Goal: Task Accomplishment & Management: Manage account settings

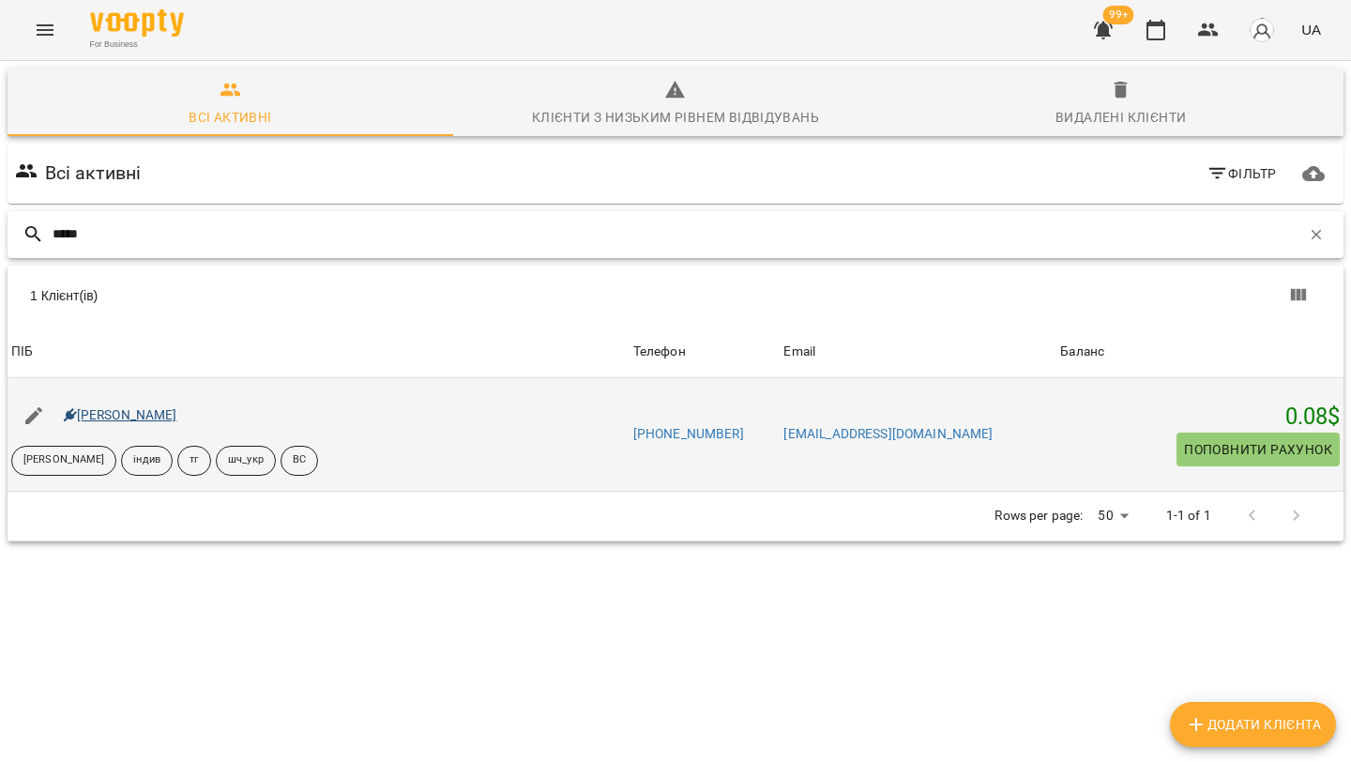
type input "*****"
click at [116, 415] on link "Марк Чікош" at bounding box center [120, 414] width 113 height 15
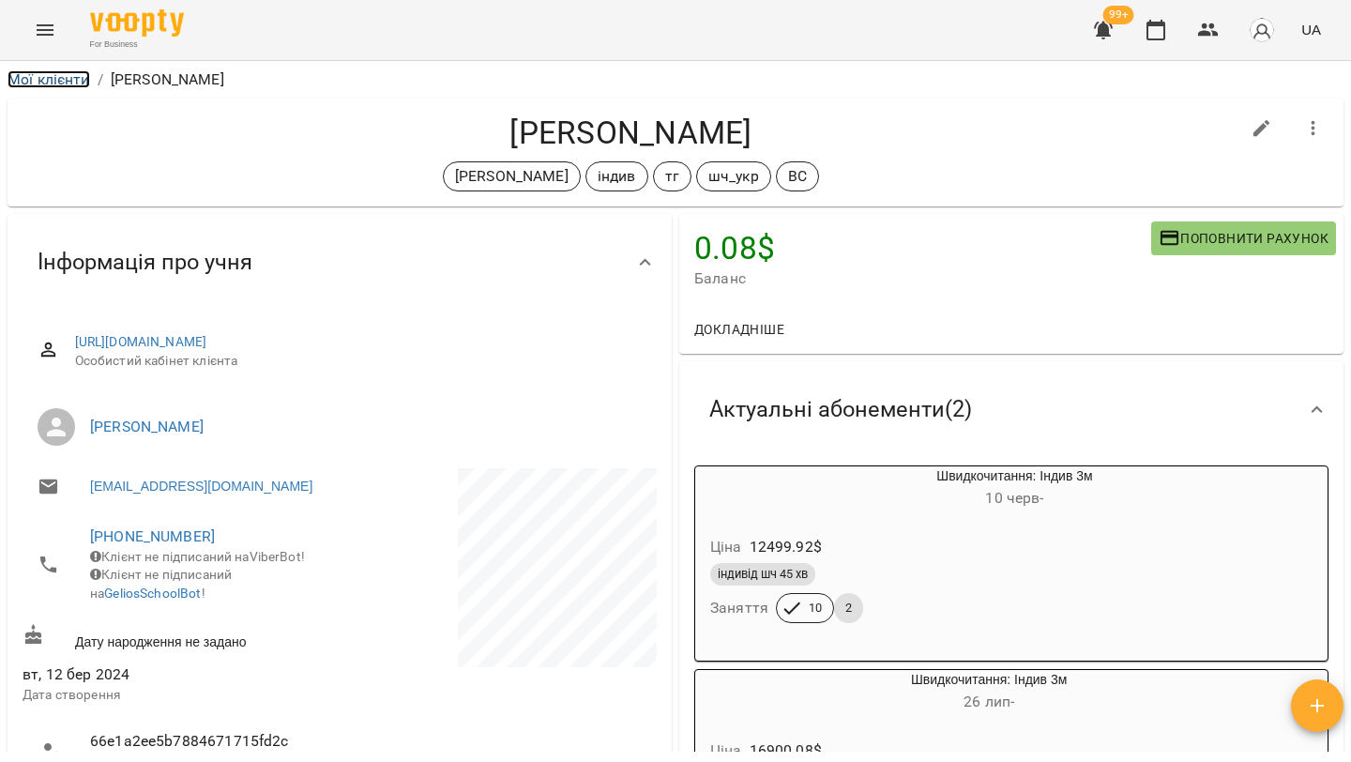
click at [70, 81] on link "Мої клієнти" at bounding box center [49, 79] width 83 height 18
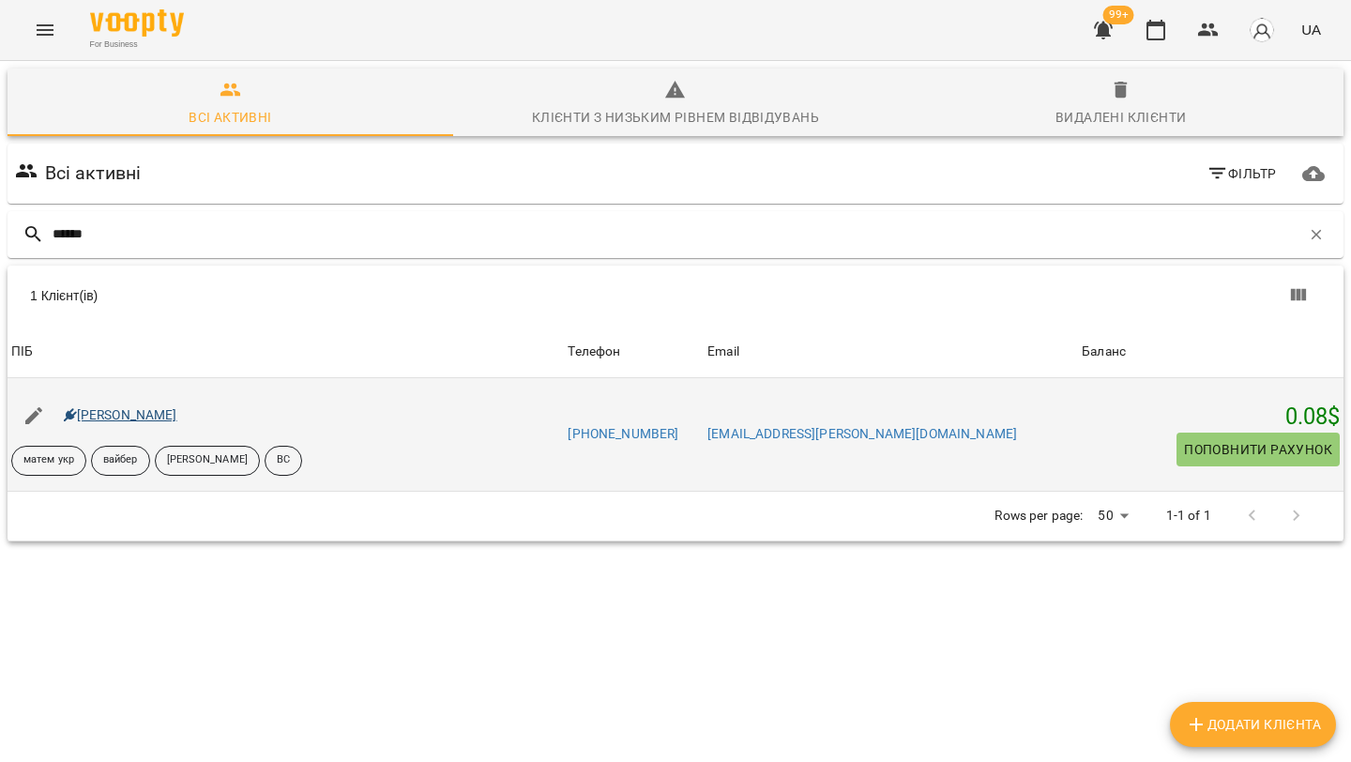
type input "******"
click at [162, 416] on link "[PERSON_NAME]" at bounding box center [120, 414] width 113 height 15
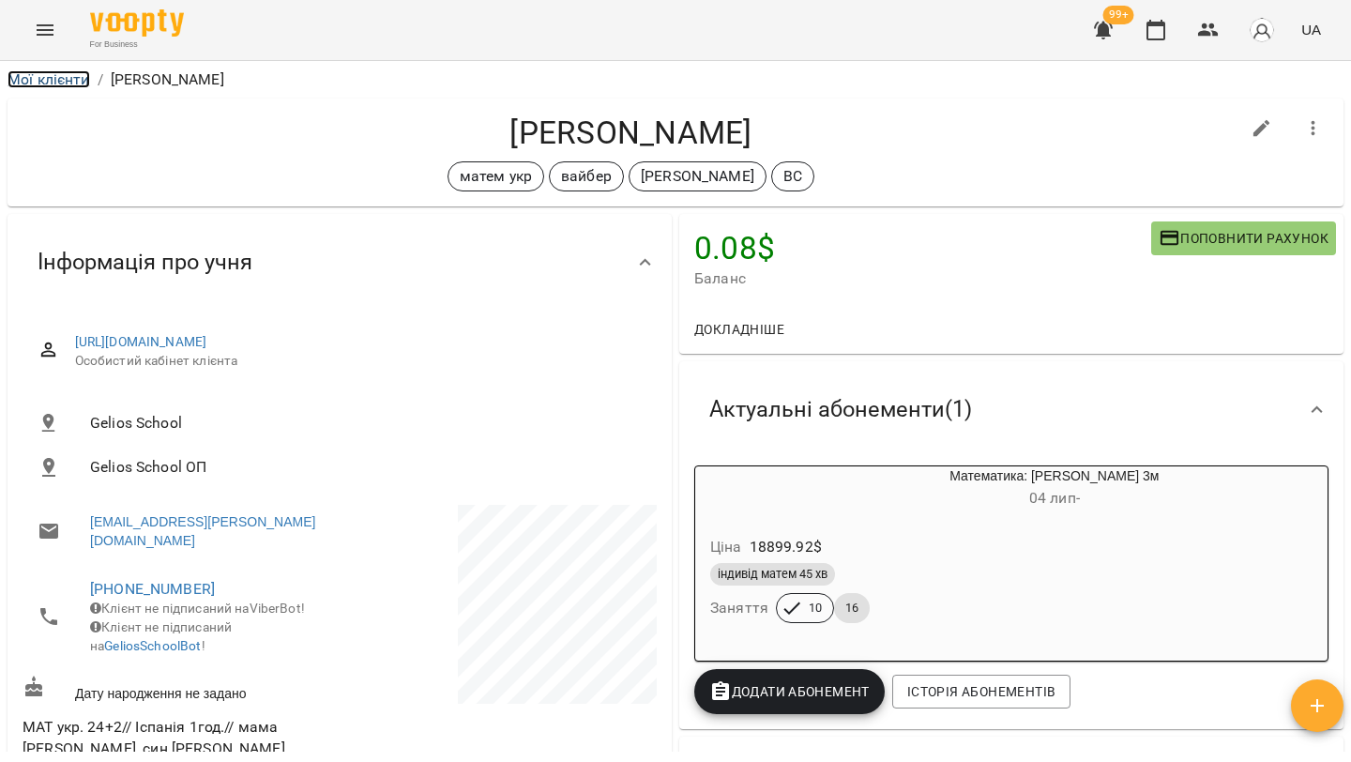
click at [76, 81] on link "Мої клієнти" at bounding box center [49, 79] width 83 height 18
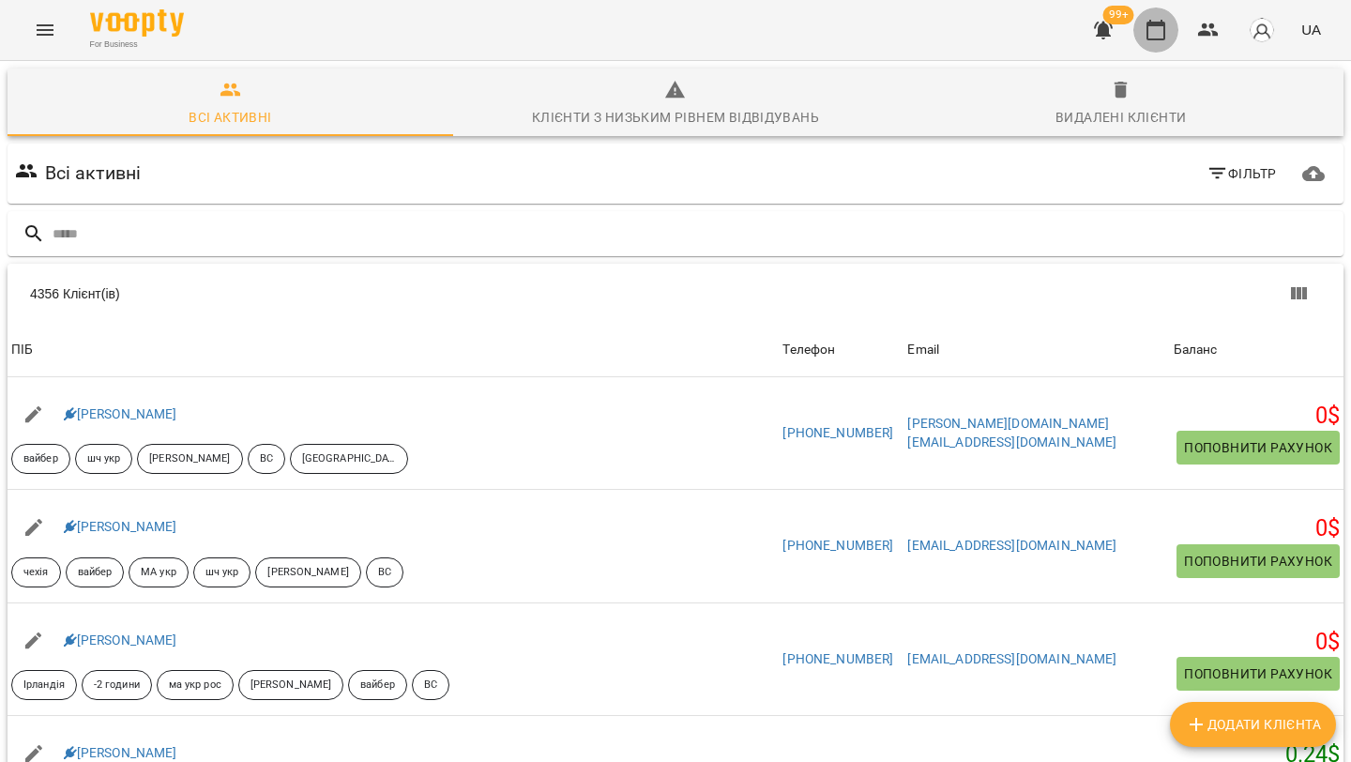
click at [799, 38] on icon "button" at bounding box center [1155, 30] width 23 height 23
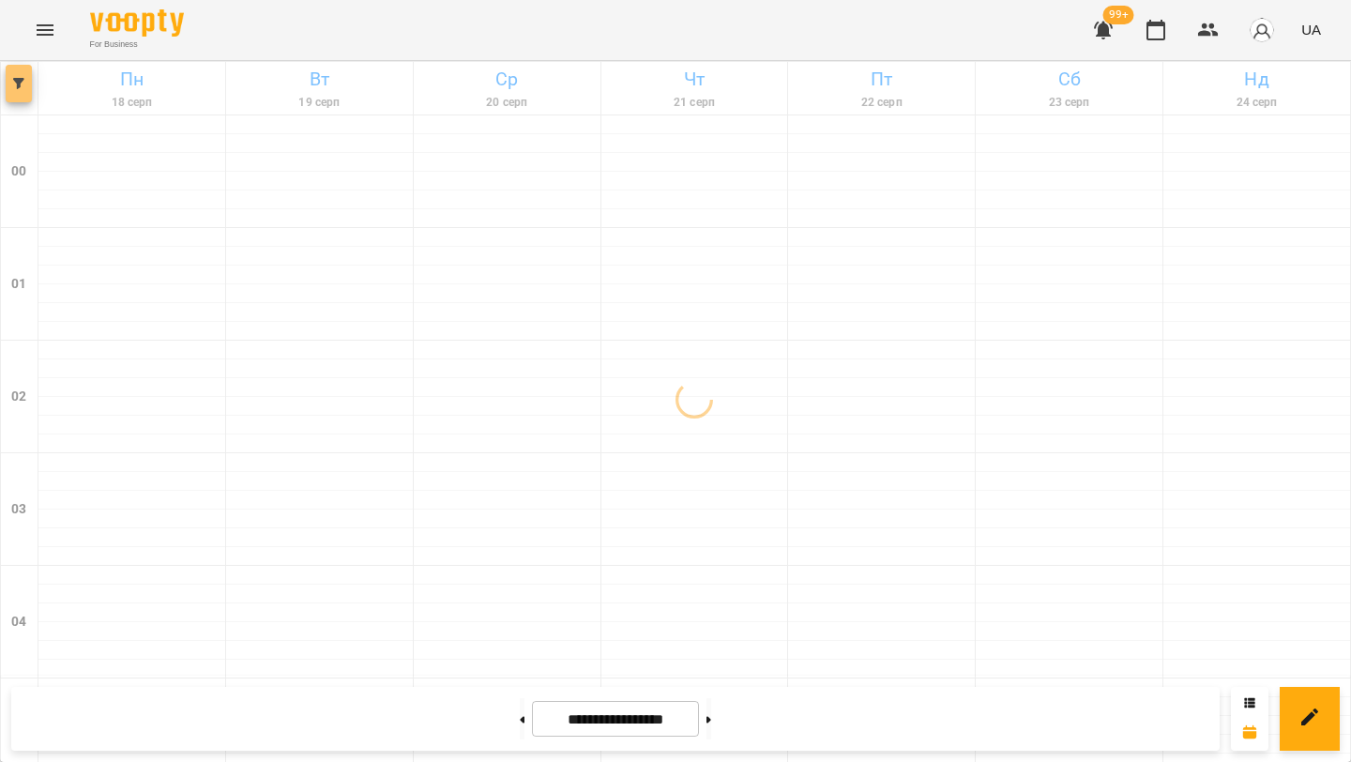
click at [17, 96] on button "button" at bounding box center [19, 84] width 26 height 38
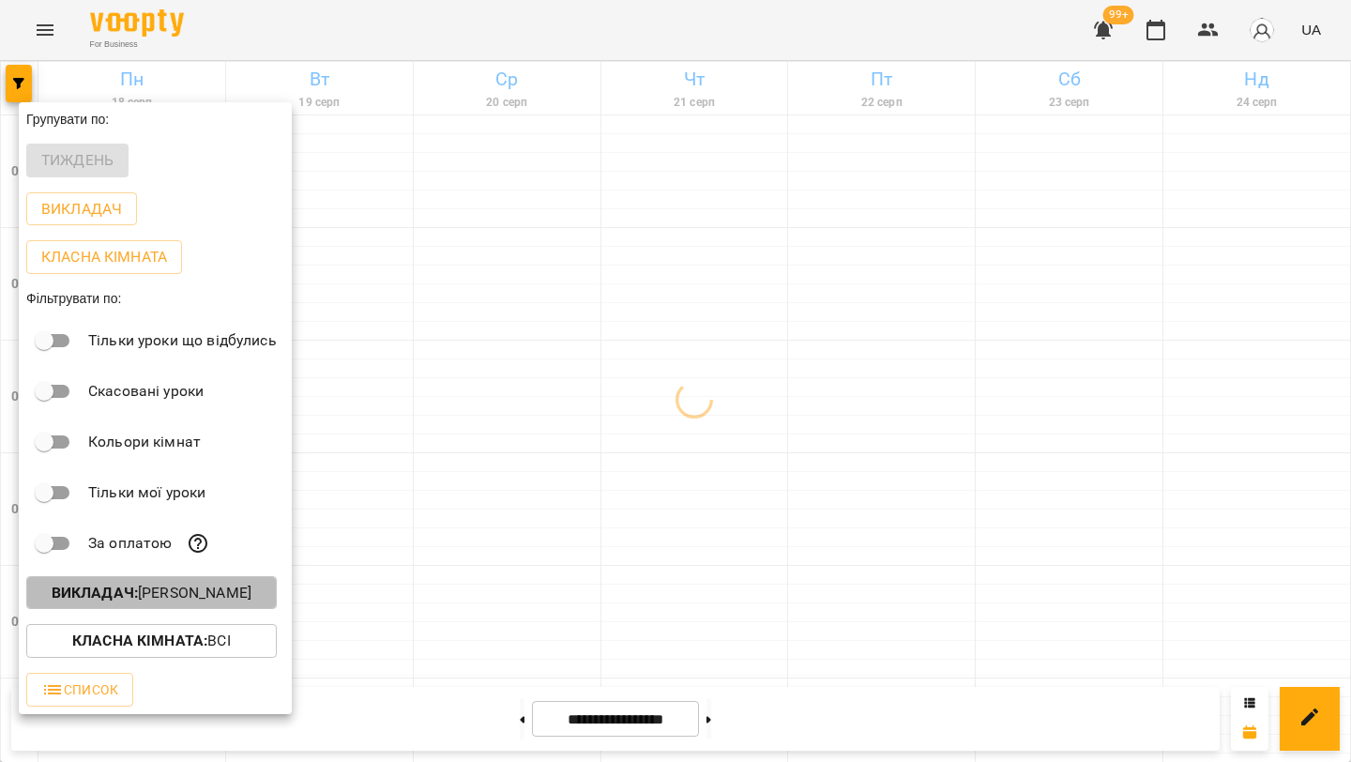
click at [153, 604] on p "Викладач : Андрусенко Вероніка" at bounding box center [152, 593] width 200 height 23
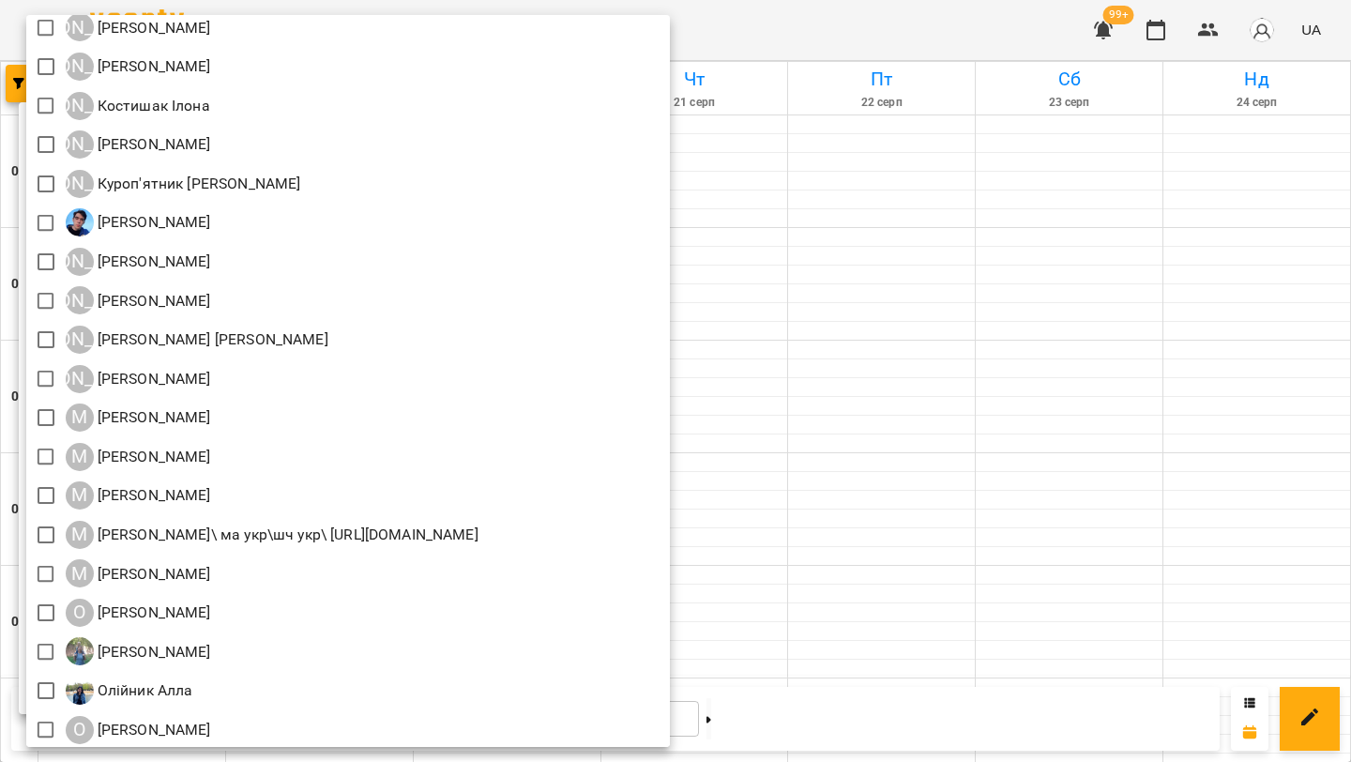
scroll to position [1368, 0]
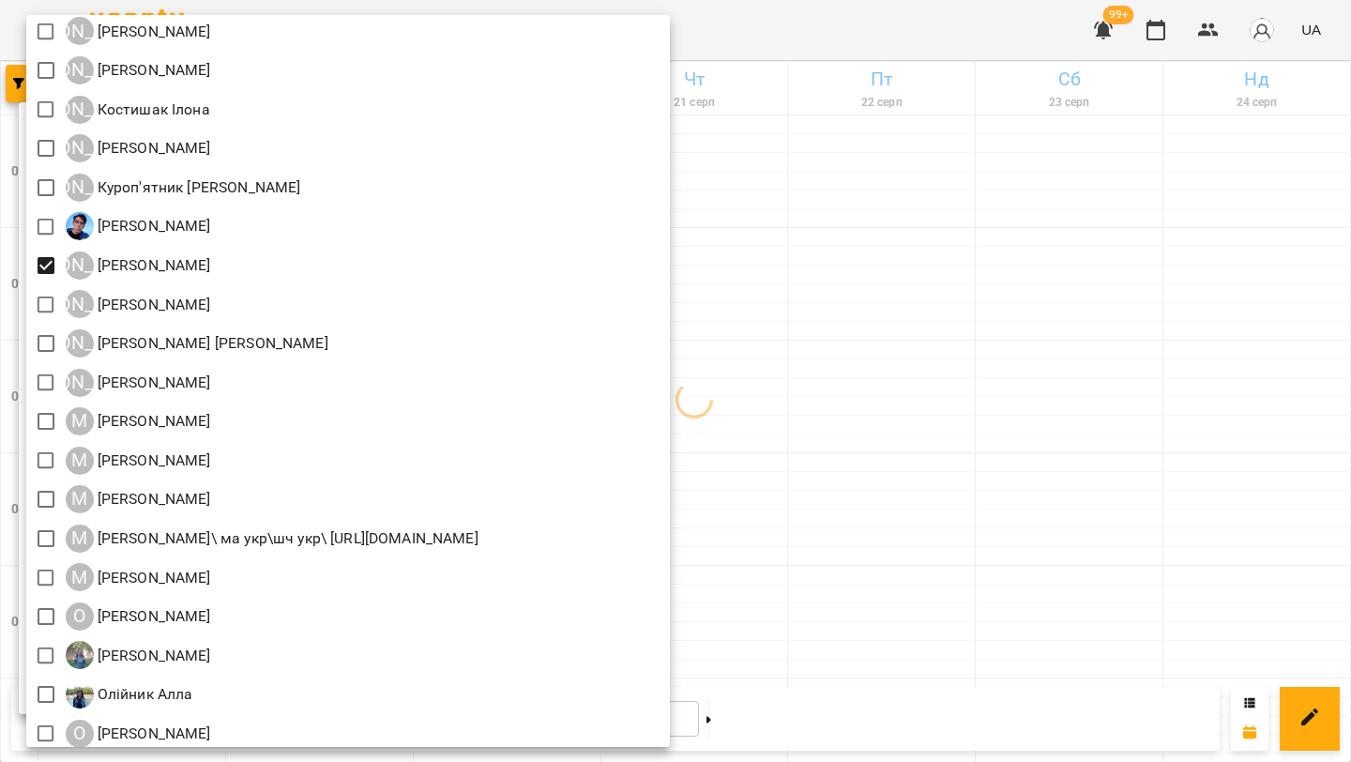
click at [799, 219] on div at bounding box center [675, 381] width 1351 height 762
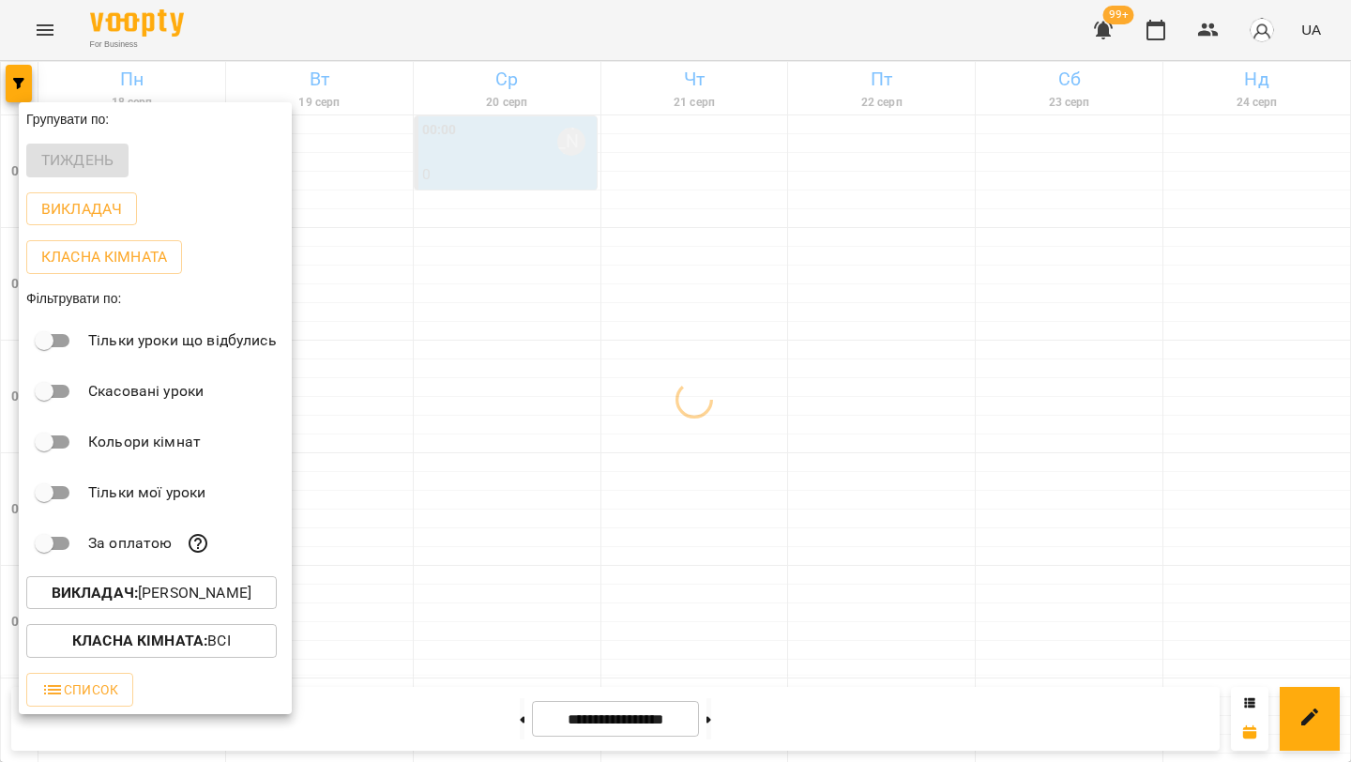
click at [799, 219] on div at bounding box center [675, 381] width 1351 height 762
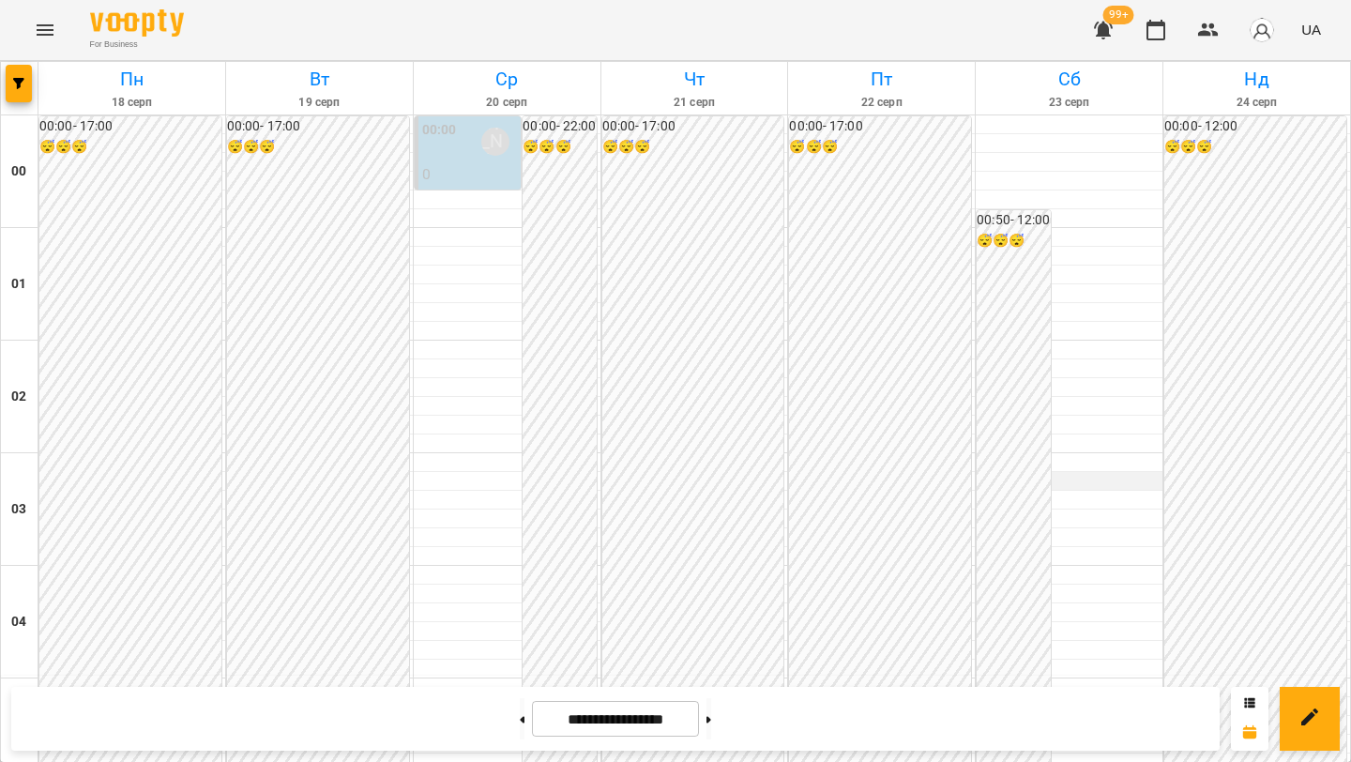
scroll to position [1886, 0]
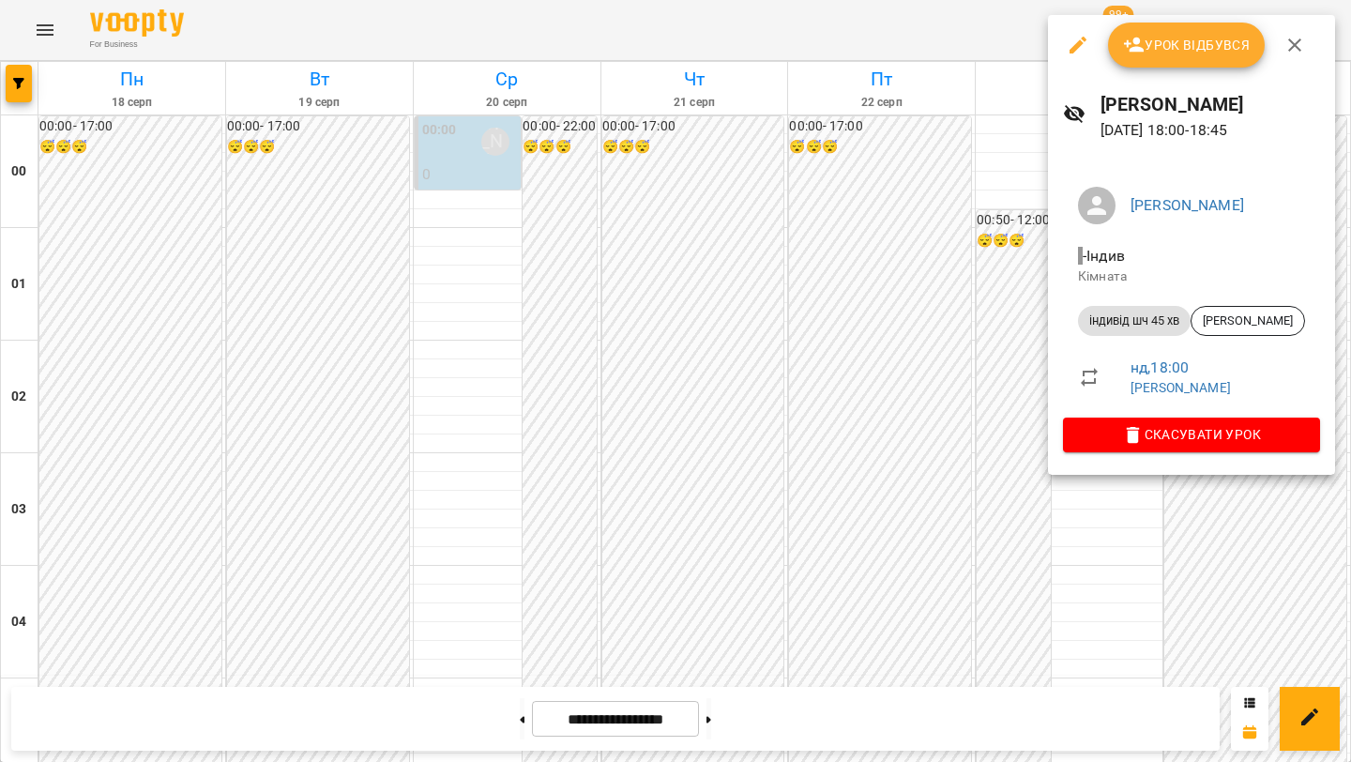
click at [799, 430] on div at bounding box center [675, 381] width 1351 height 762
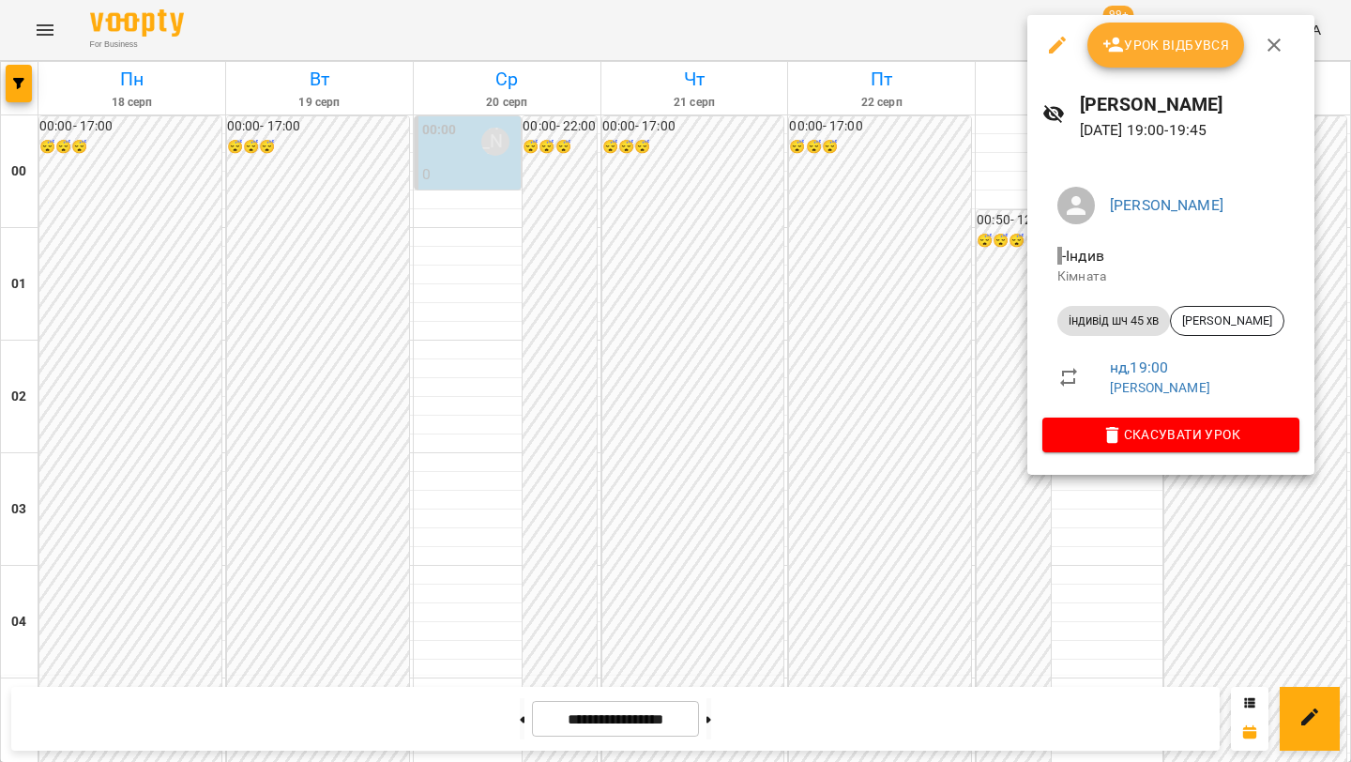
click at [799, 397] on div at bounding box center [675, 381] width 1351 height 762
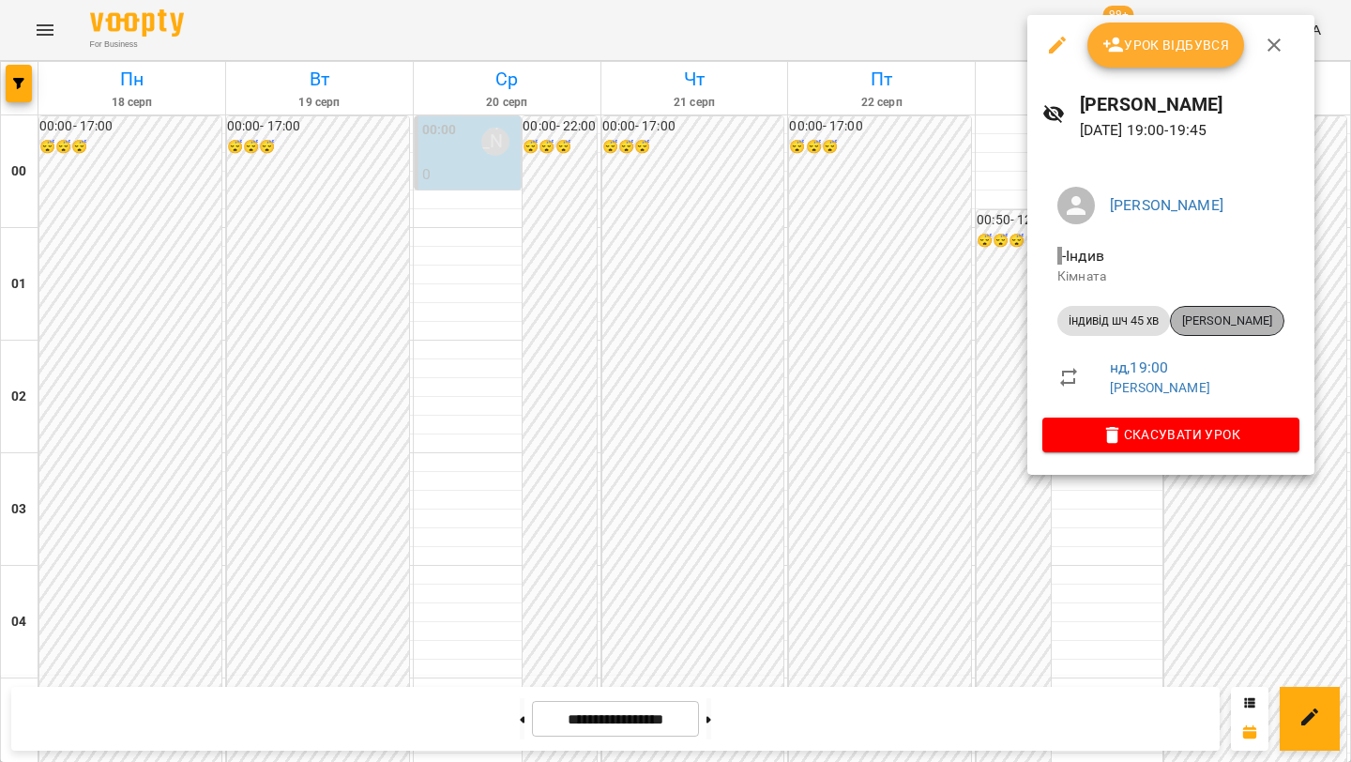
click at [799, 326] on span "[PERSON_NAME]" at bounding box center [1227, 320] width 113 height 17
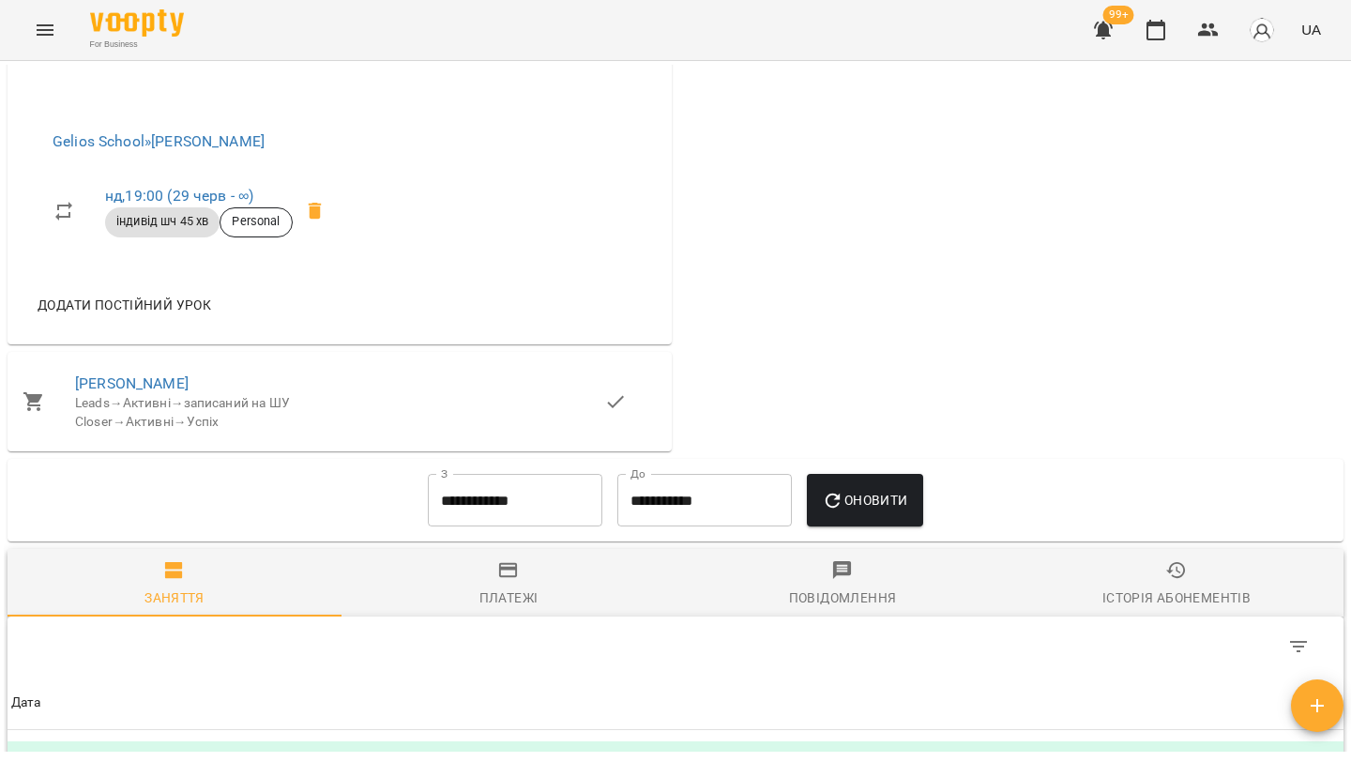
scroll to position [1993, 0]
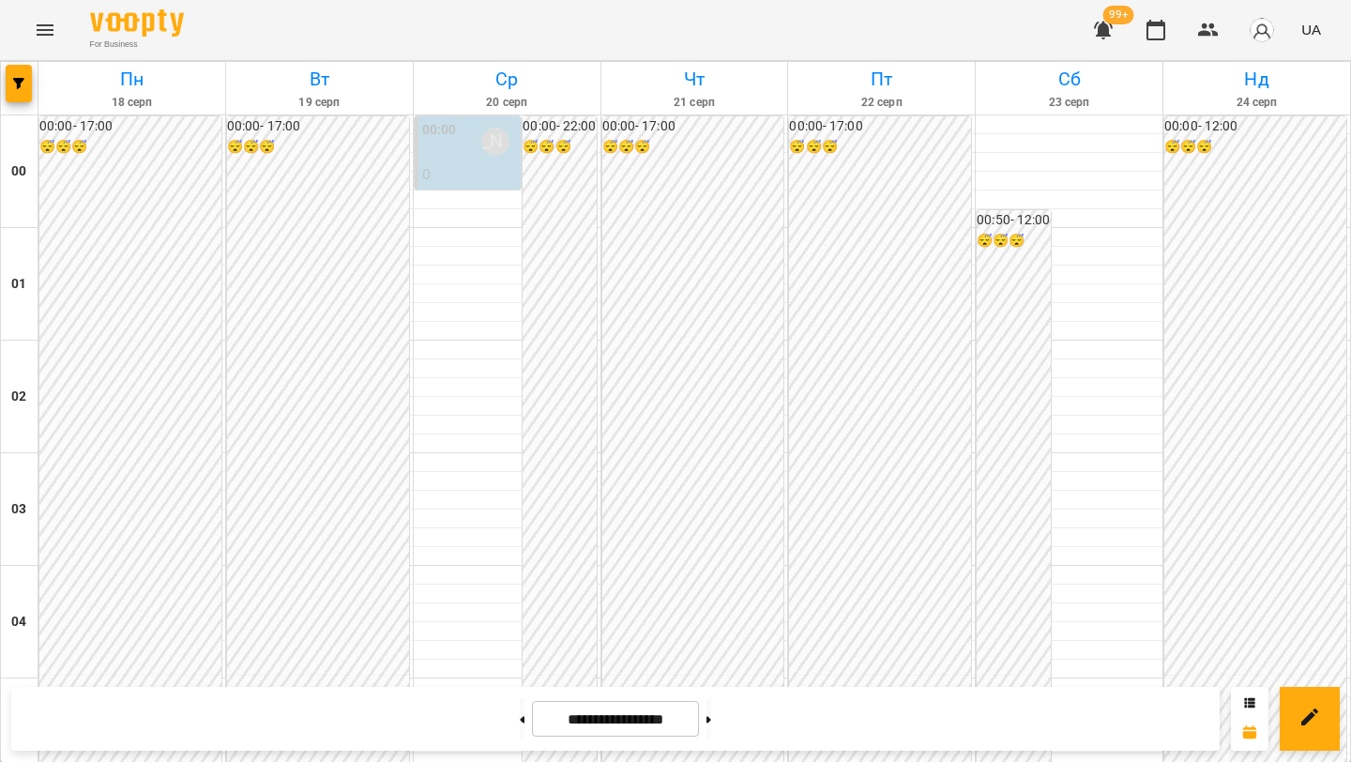
scroll to position [1817, 0]
click at [799, 31] on icon "button" at bounding box center [1208, 29] width 21 height 13
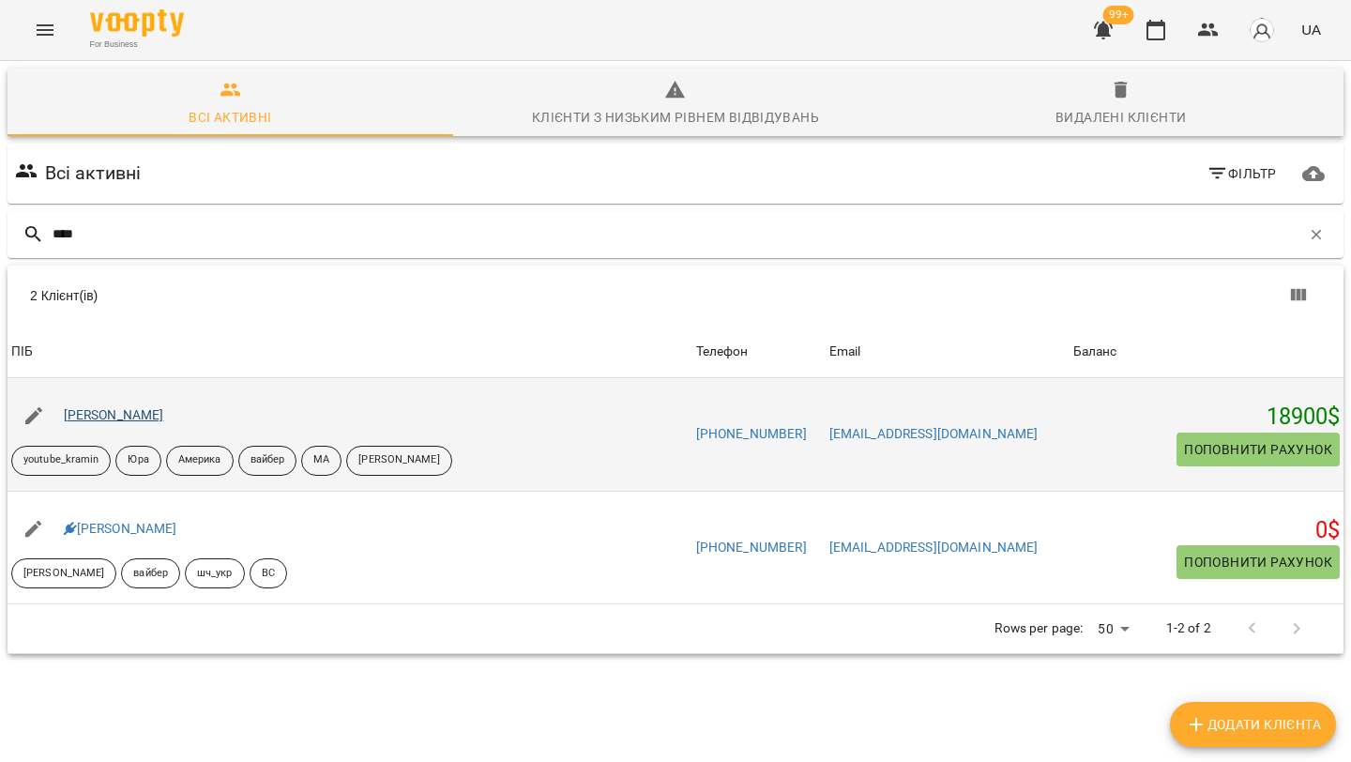
type input "****"
click at [120, 412] on link "Мілана Gelychak" at bounding box center [114, 414] width 100 height 15
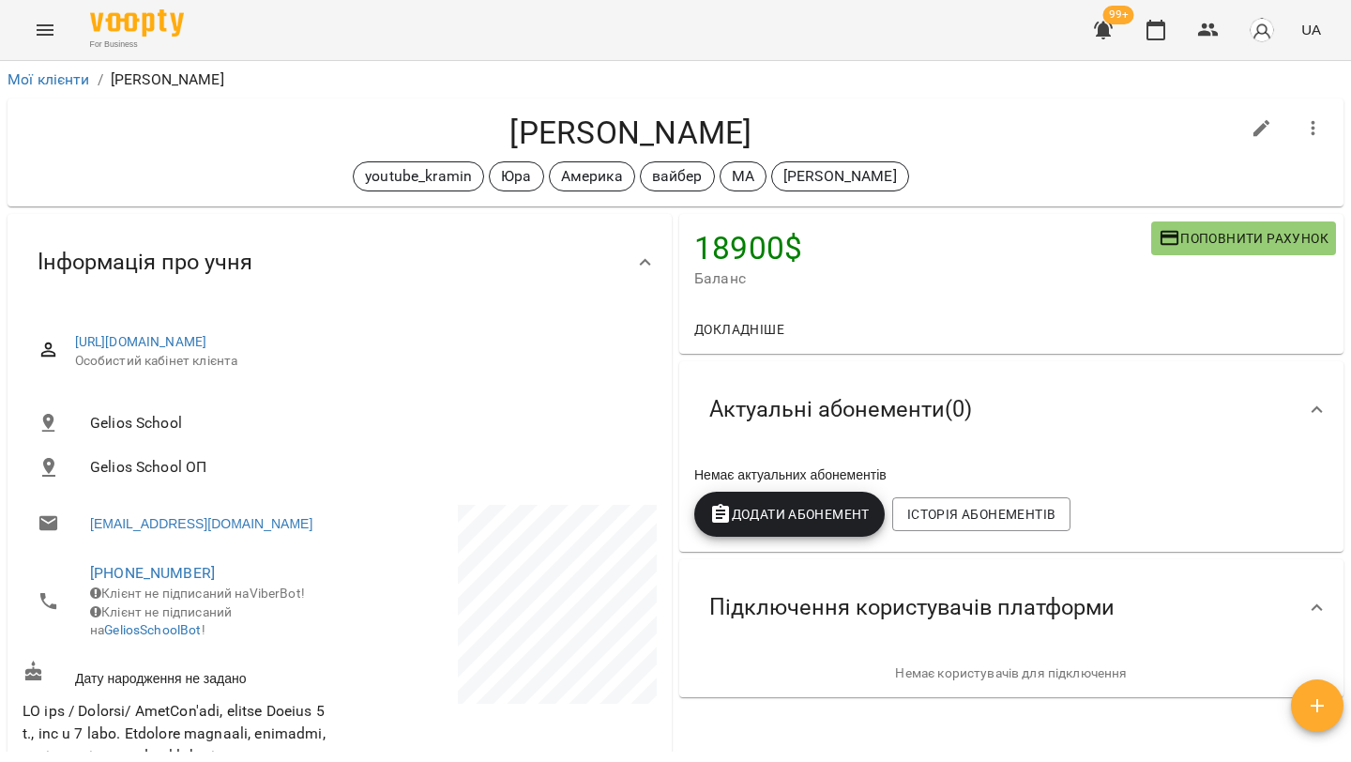
click at [799, 119] on button "button" at bounding box center [1261, 128] width 45 height 45
select select "**"
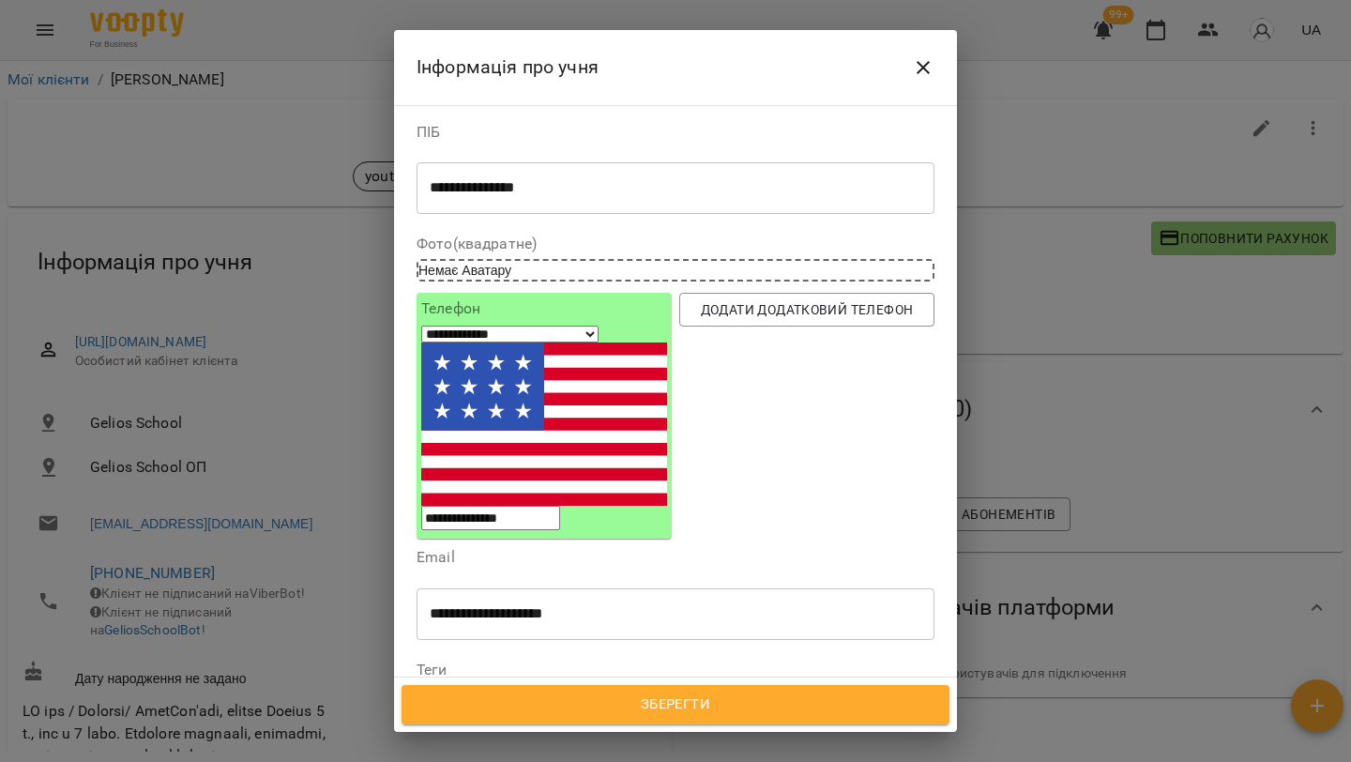
click at [532, 685] on icon at bounding box center [525, 699] width 13 height 13
click at [472, 685] on icon at bounding box center [469, 702] width 7 height 7
click at [738, 685] on icon at bounding box center [735, 702] width 7 height 7
click at [613, 685] on icon at bounding box center [610, 702] width 7 height 7
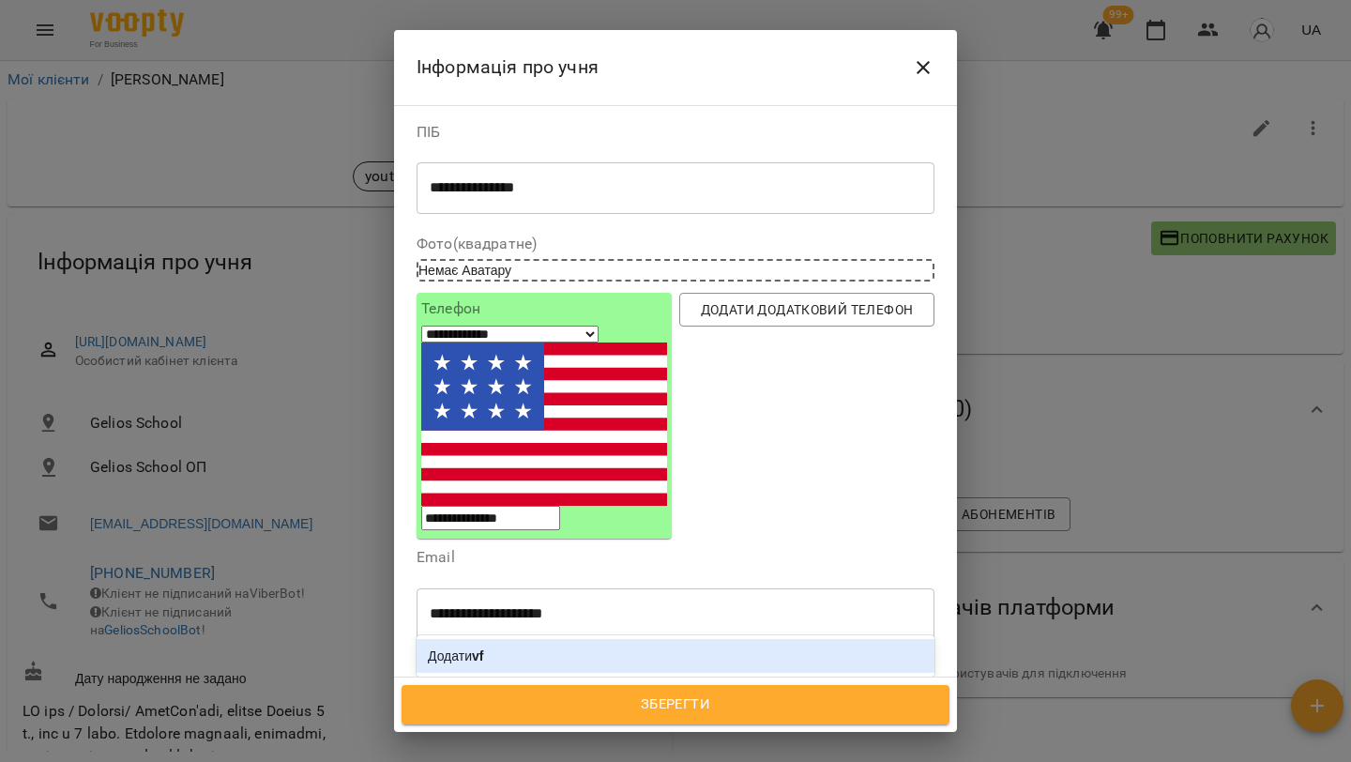
type input "*"
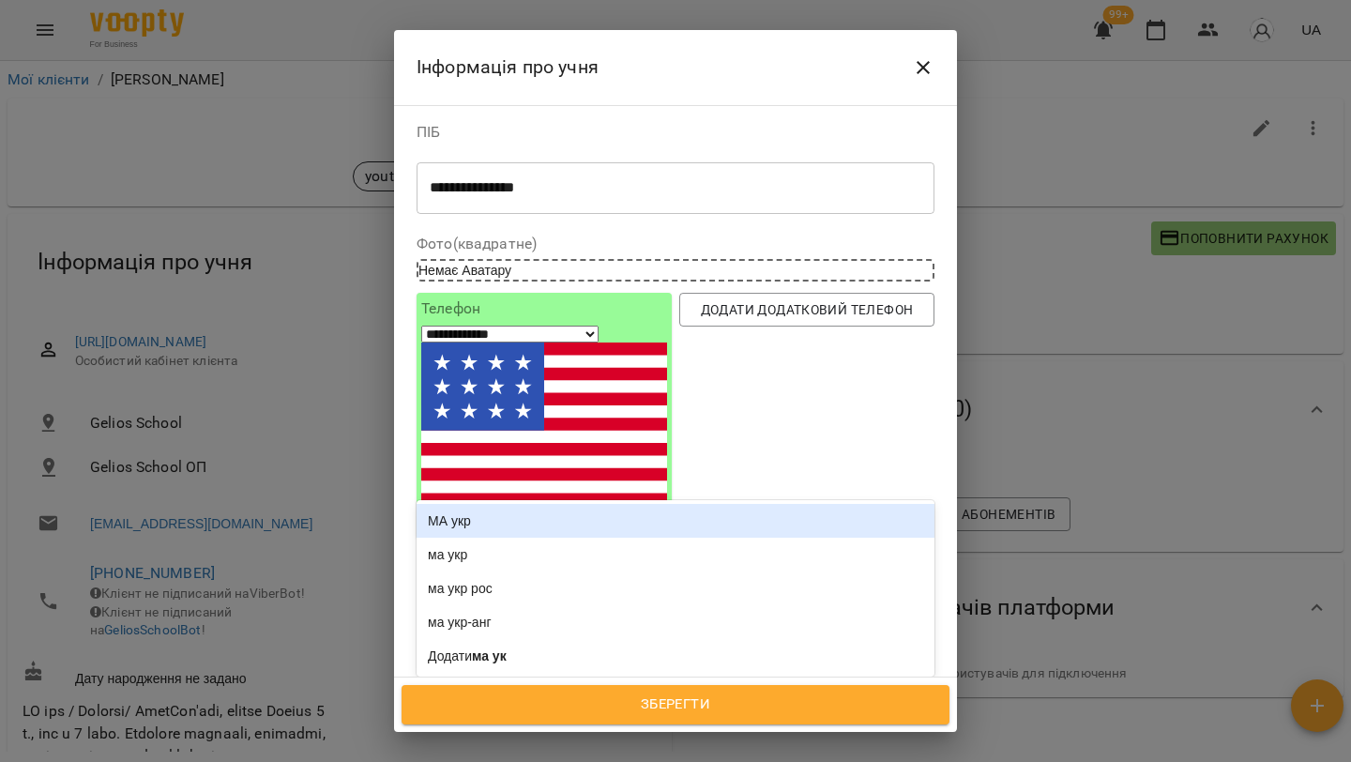
type input "******"
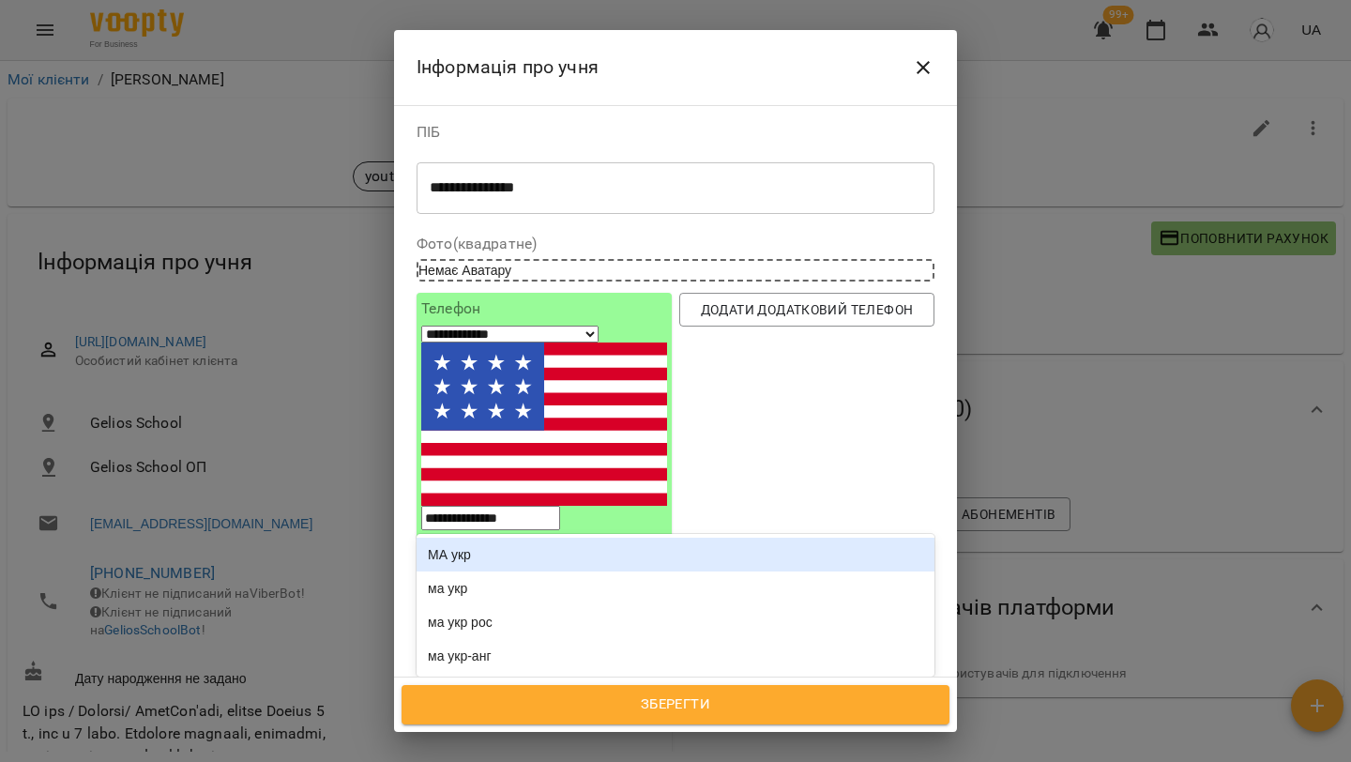
click at [562, 537] on div "МА укр" at bounding box center [675, 554] width 518 height 34
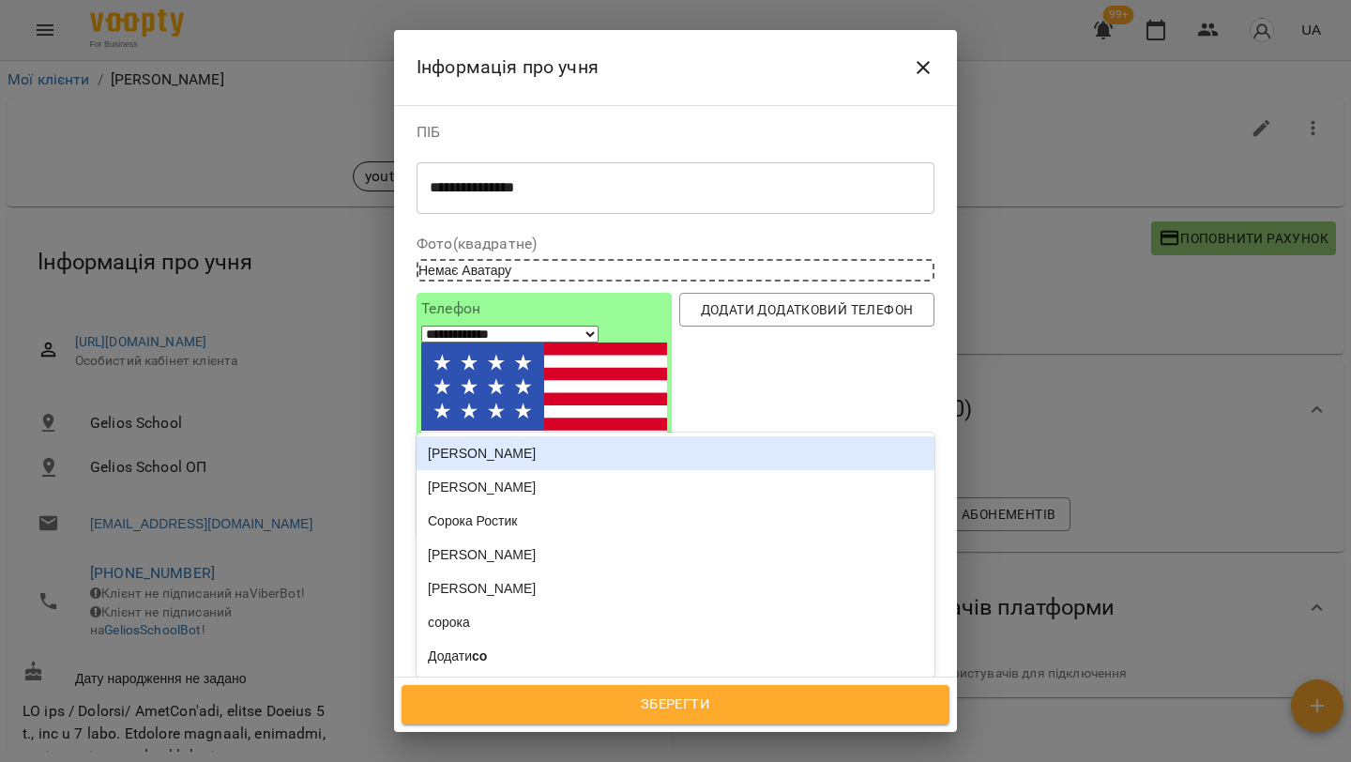
type input "****"
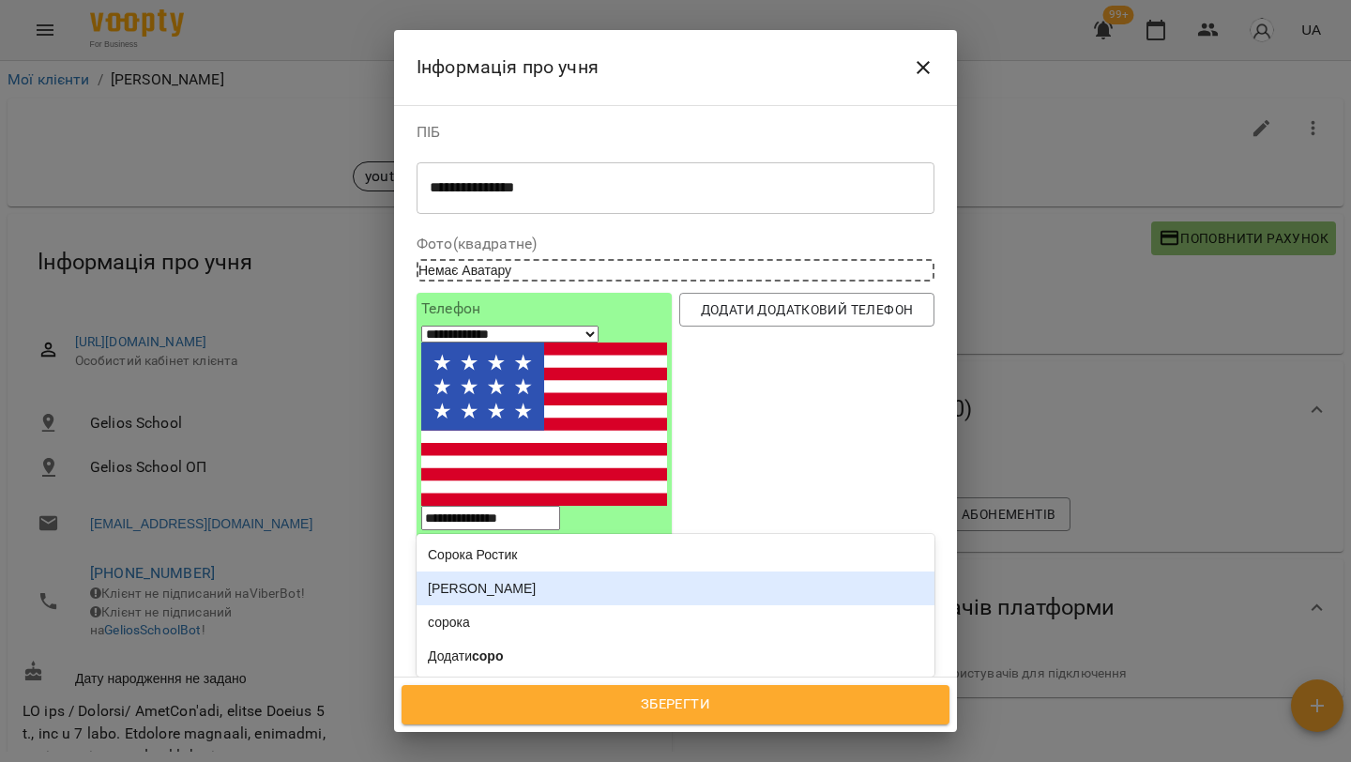
click at [639, 571] on div "[PERSON_NAME]" at bounding box center [675, 588] width 518 height 34
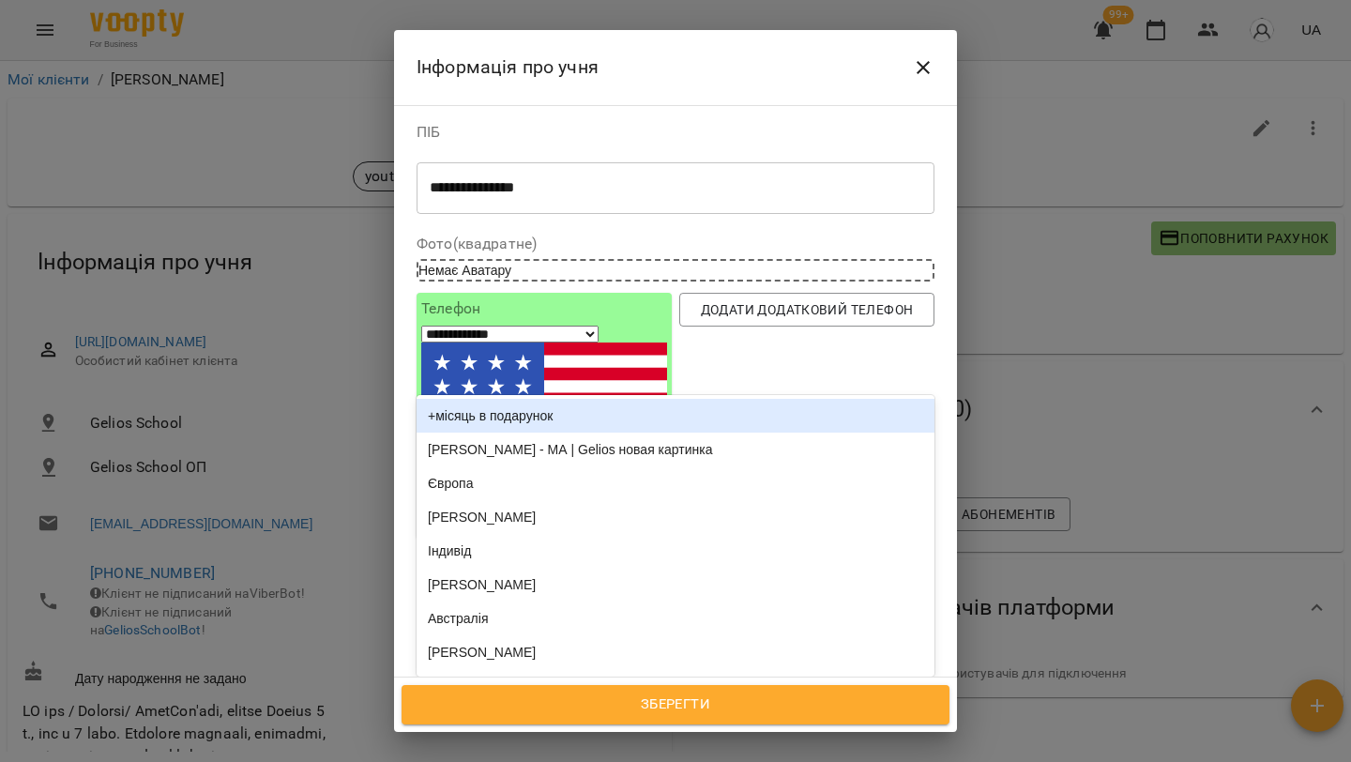
type input "**"
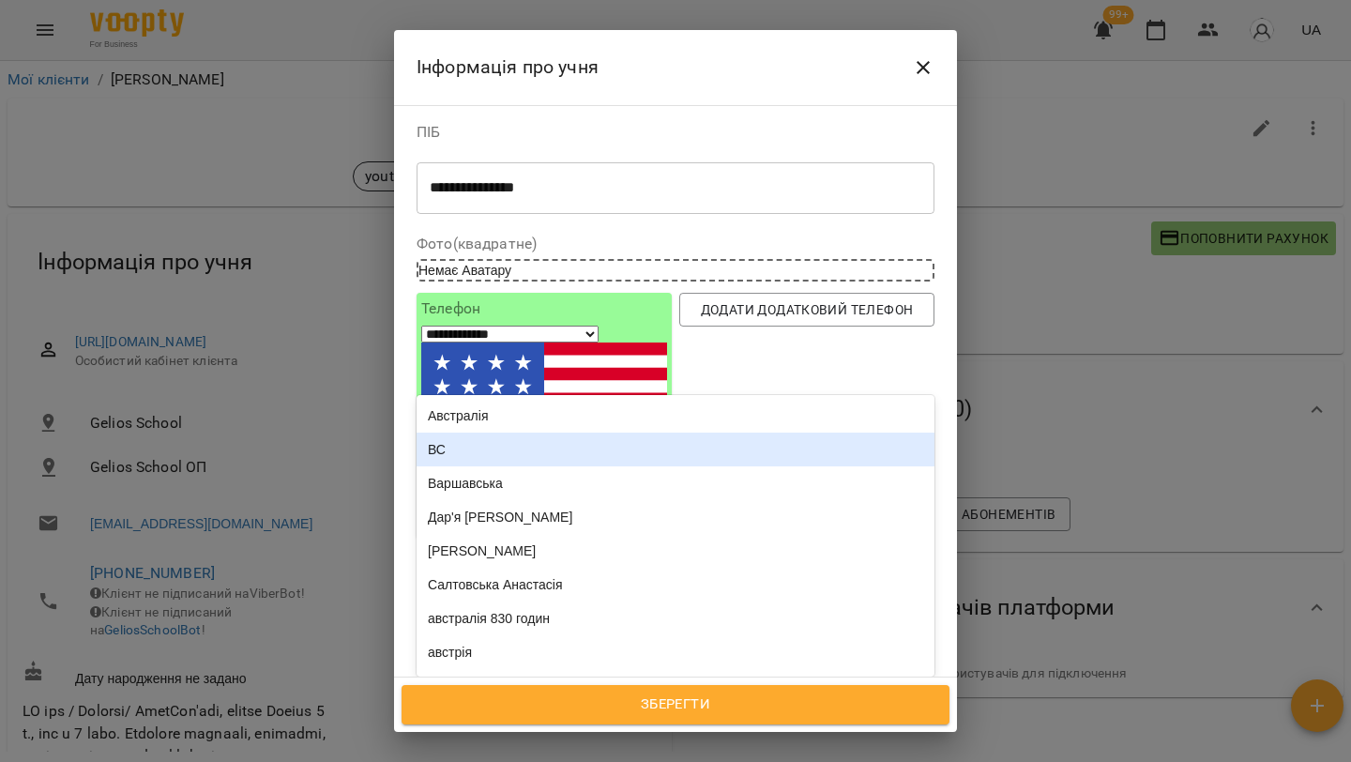
click at [563, 432] on div "ВС" at bounding box center [675, 449] width 518 height 34
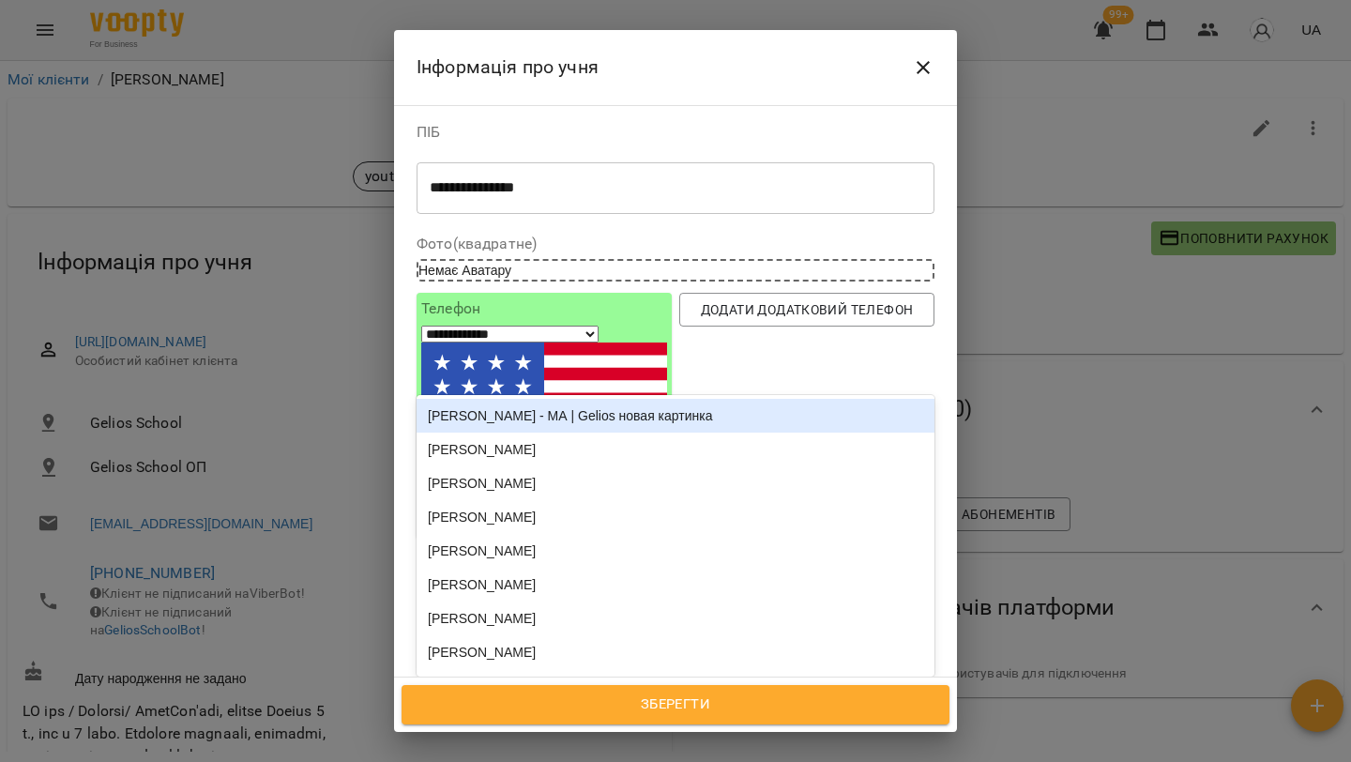
type input "***"
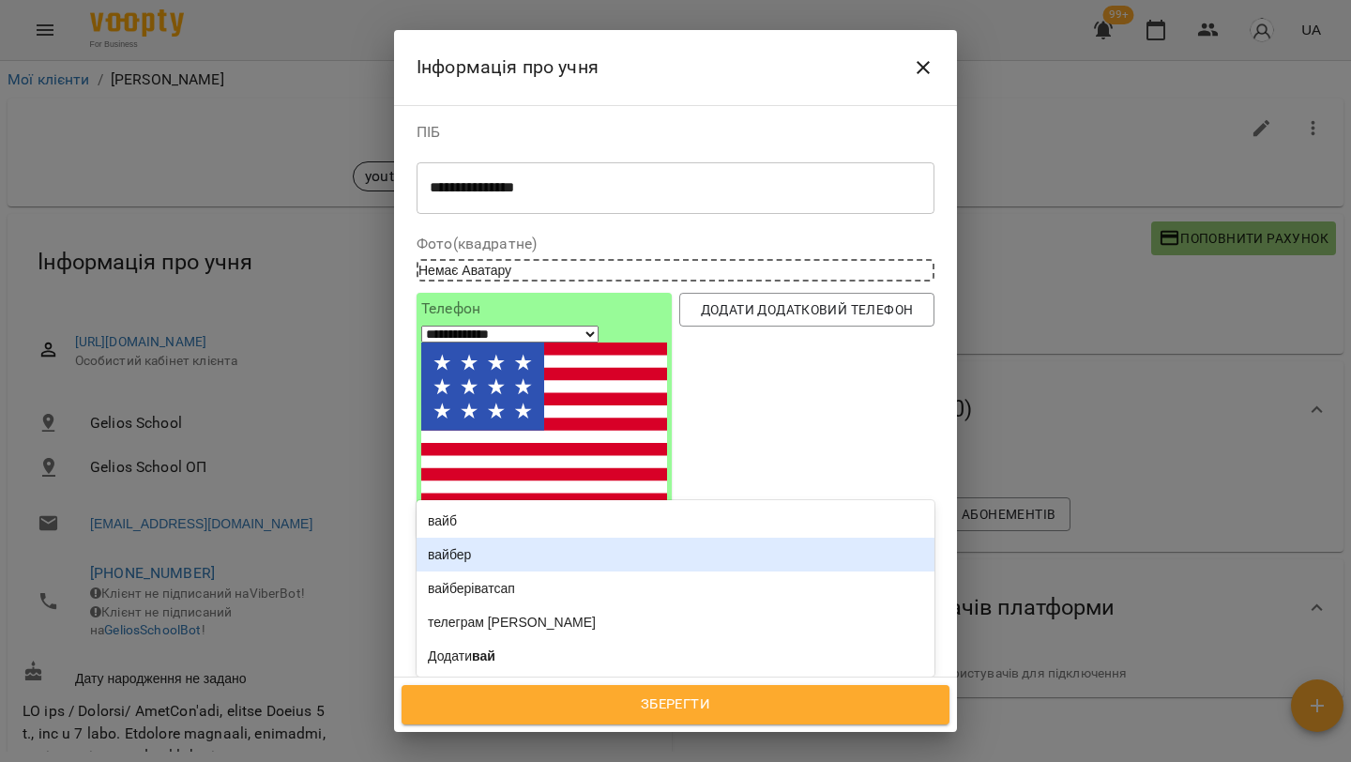
click at [609, 537] on div "вайбер" at bounding box center [675, 554] width 518 height 34
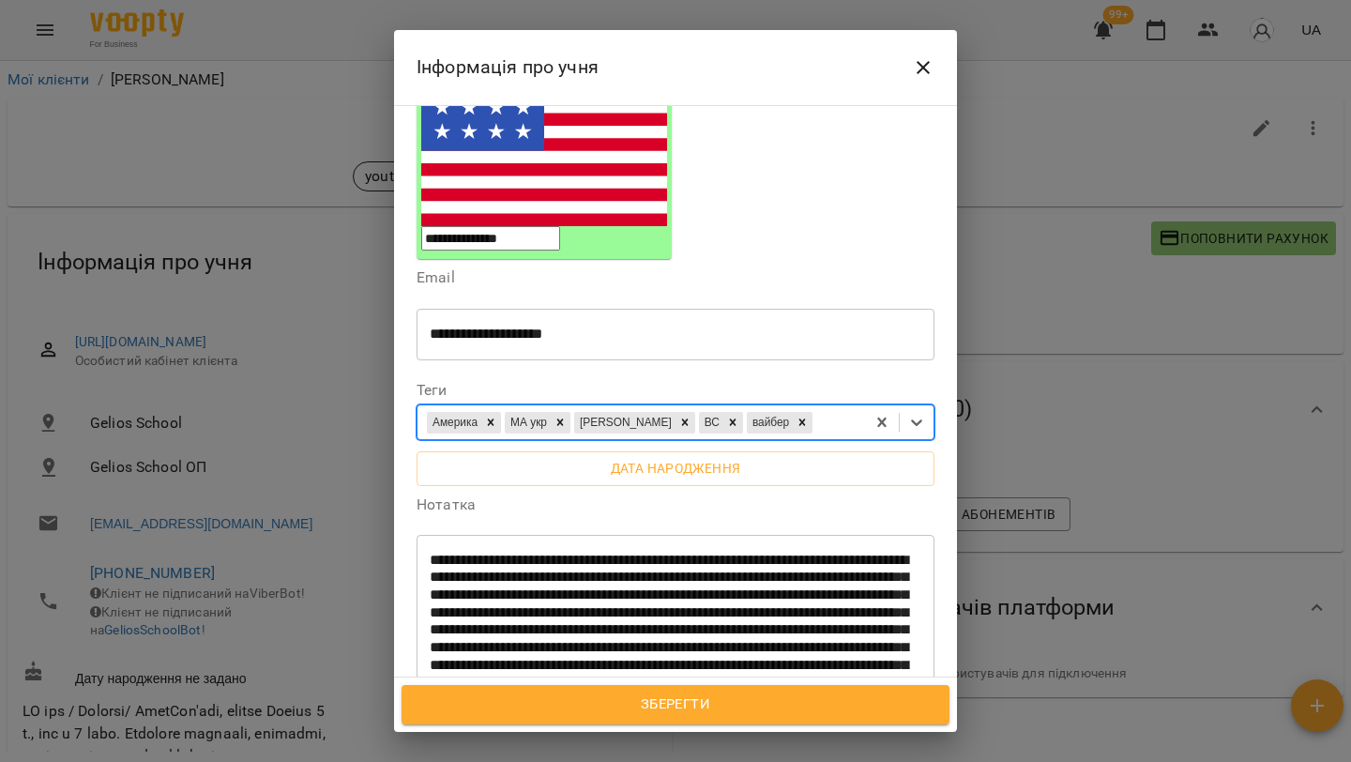
scroll to position [437, 0]
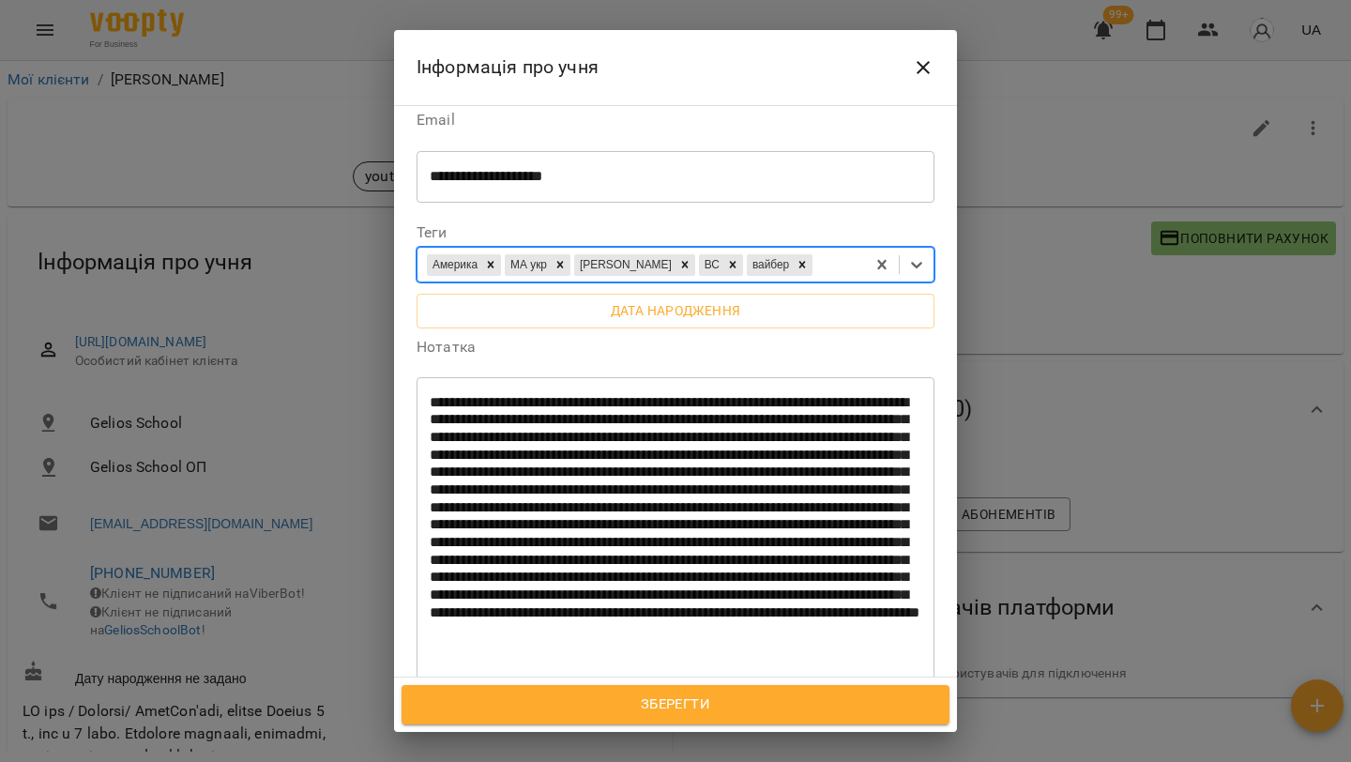
click at [627, 685] on button "Зберегти" at bounding box center [675, 704] width 548 height 39
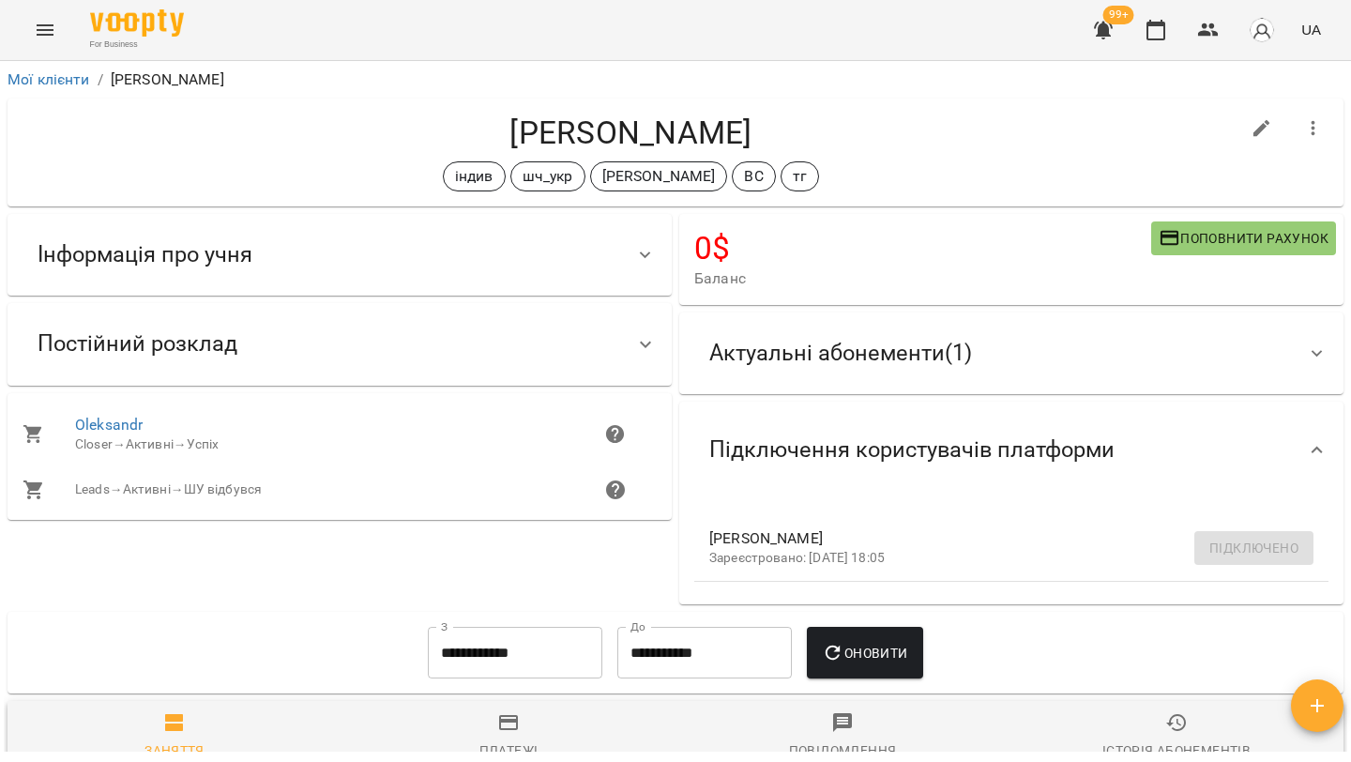
drag, startPoint x: 807, startPoint y: 146, endPoint x: 475, endPoint y: 145, distance: 332.0
click at [475, 145] on h4 "Мартін Блусенков" at bounding box center [631, 132] width 1217 height 38
copy h4 "Мартін Блусенков"
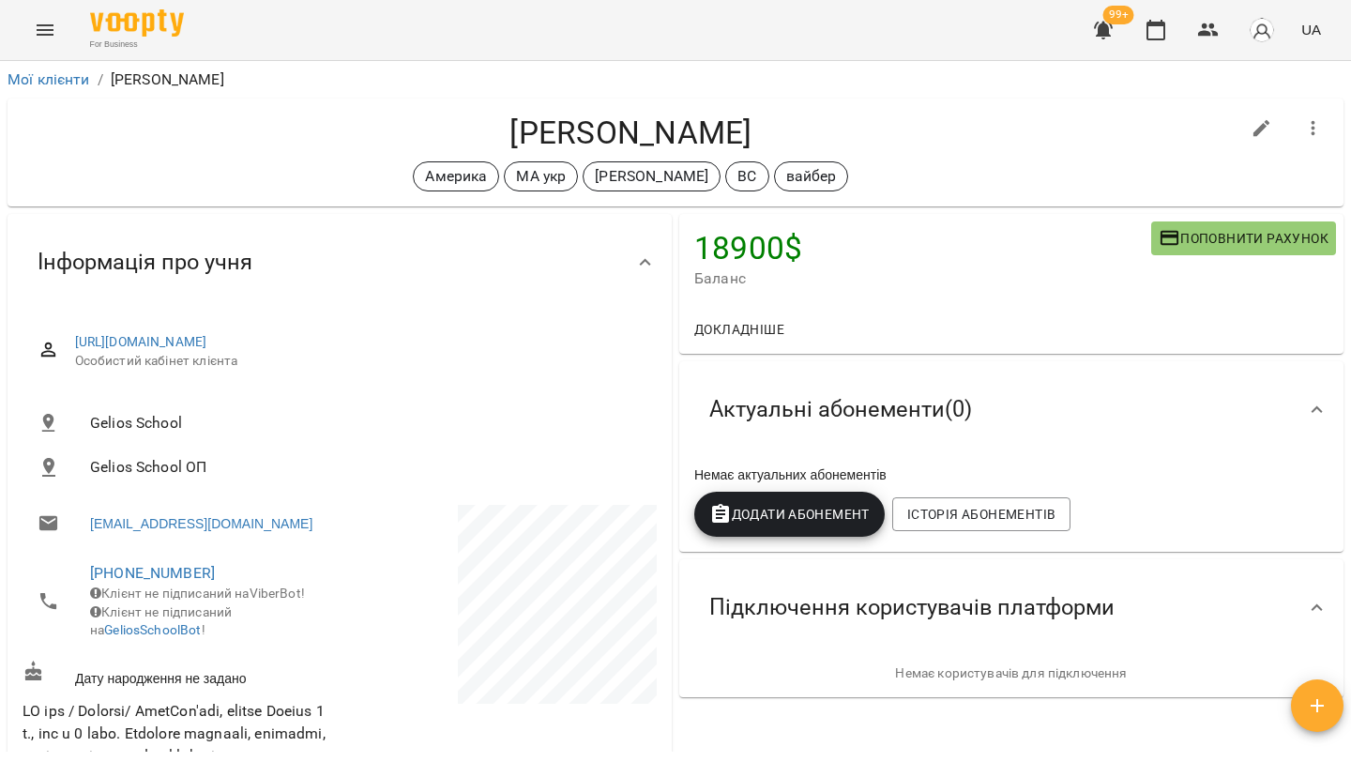
drag, startPoint x: 763, startPoint y: 129, endPoint x: 405, endPoint y: 118, distance: 357.5
click at [405, 118] on h4 "[PERSON_NAME]" at bounding box center [631, 132] width 1217 height 38
copy h4 "[PERSON_NAME]"
click at [338, 133] on h4 "Мілана Gelychak" at bounding box center [631, 132] width 1217 height 38
click at [66, 82] on link "Мої клієнти" at bounding box center [49, 79] width 83 height 18
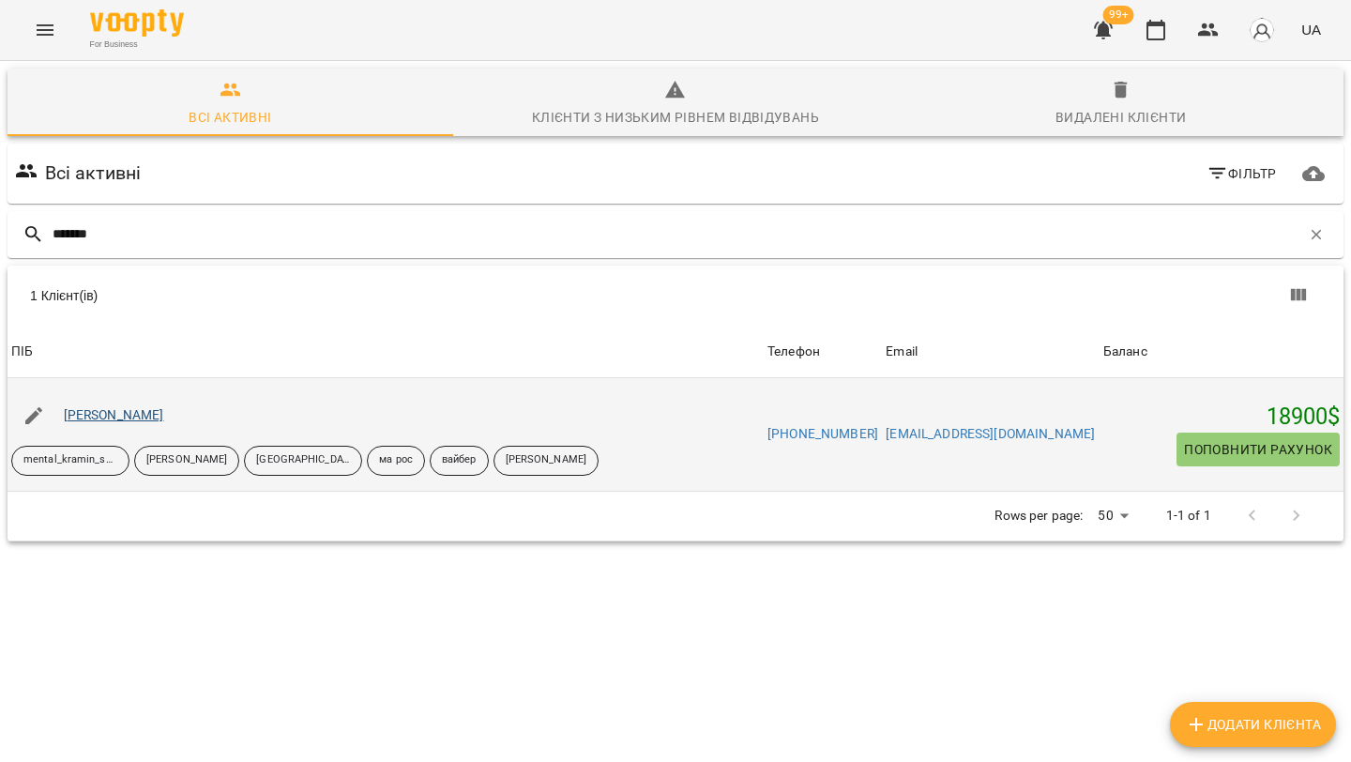
type input "*******"
click at [105, 413] on link "Тім Юстін" at bounding box center [114, 414] width 100 height 15
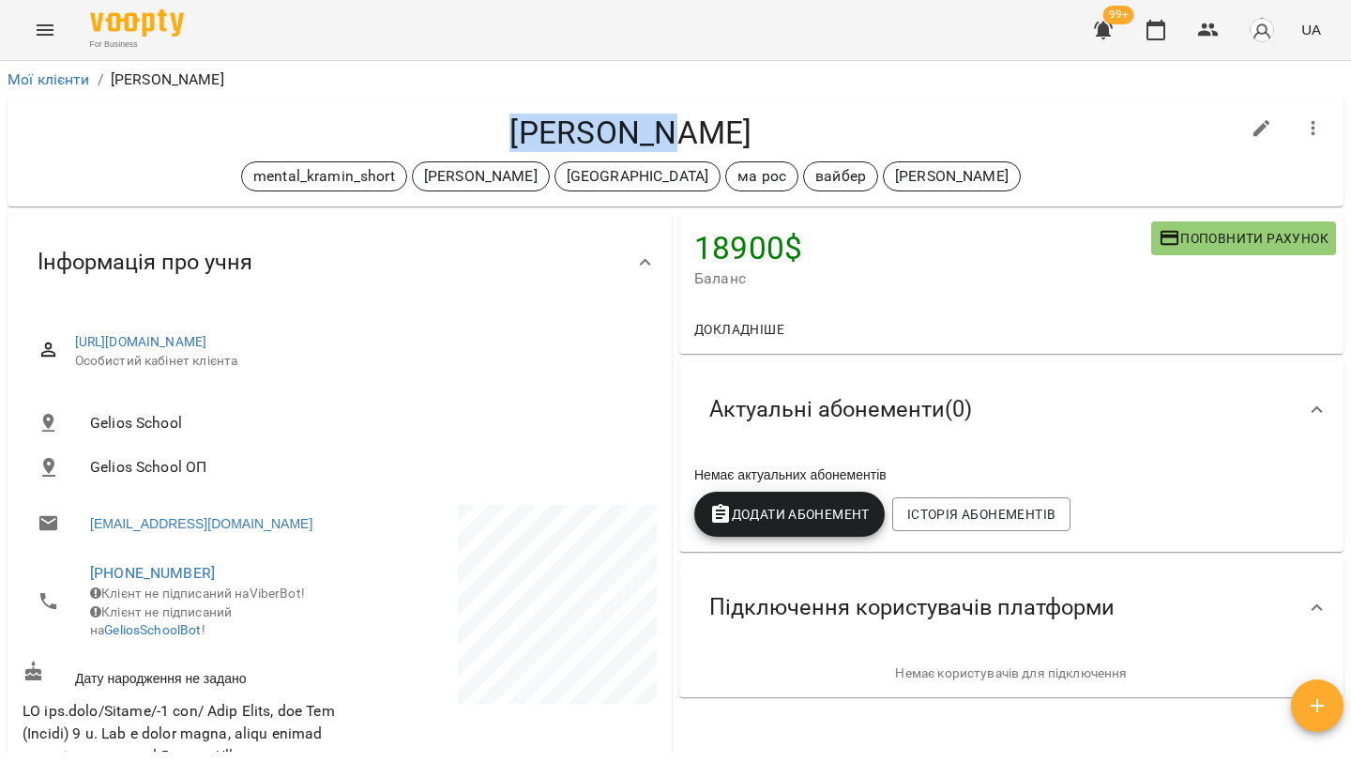
drag, startPoint x: 711, startPoint y: 139, endPoint x: 528, endPoint y: 139, distance: 182.9
click at [528, 139] on h4 "Тім Юстін" at bounding box center [631, 132] width 1217 height 38
copy h4 "Тім Юстін"
click at [1257, 133] on icon "button" at bounding box center [1261, 128] width 17 height 17
select select "**"
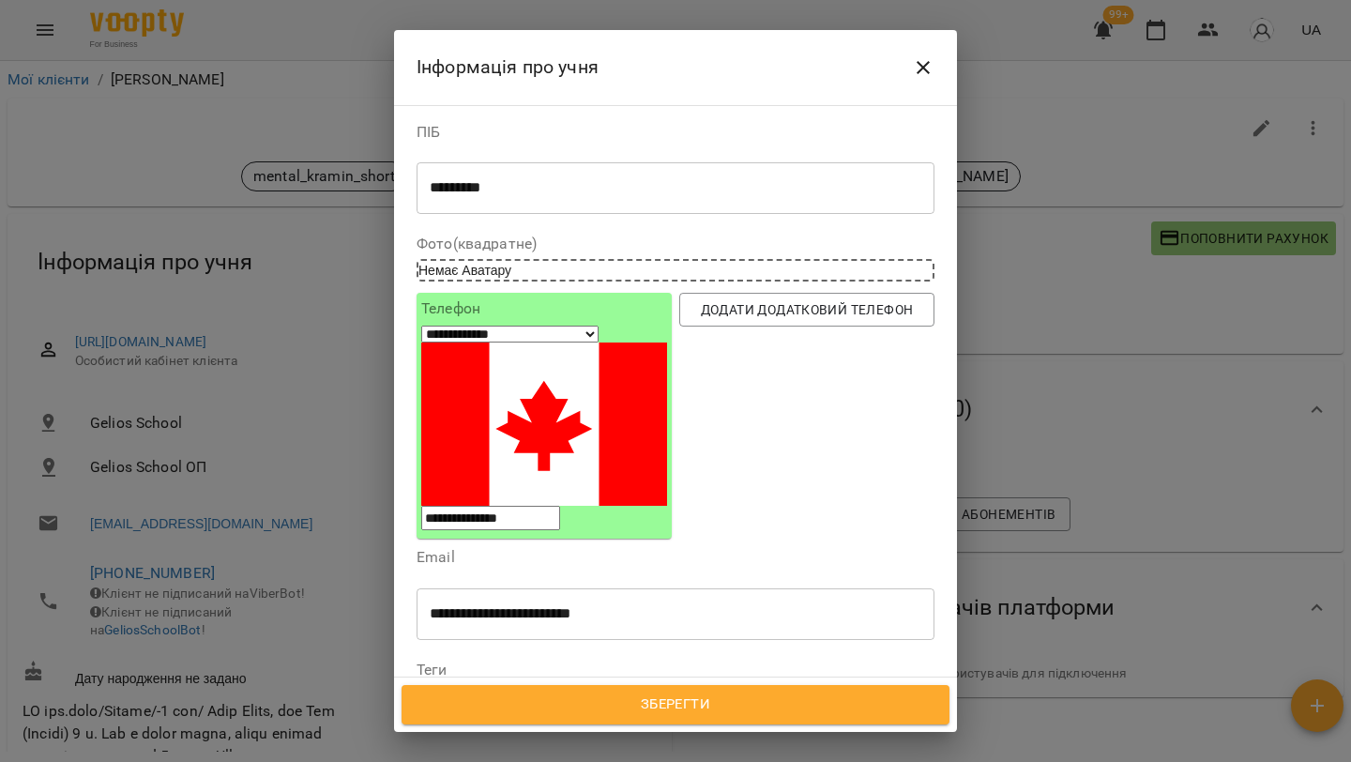
click at [556, 693] on icon at bounding box center [549, 699] width 13 height 13
click at [535, 696] on icon at bounding box center [538, 699] width 7 height 7
click at [821, 699] on icon at bounding box center [824, 702] width 7 height 7
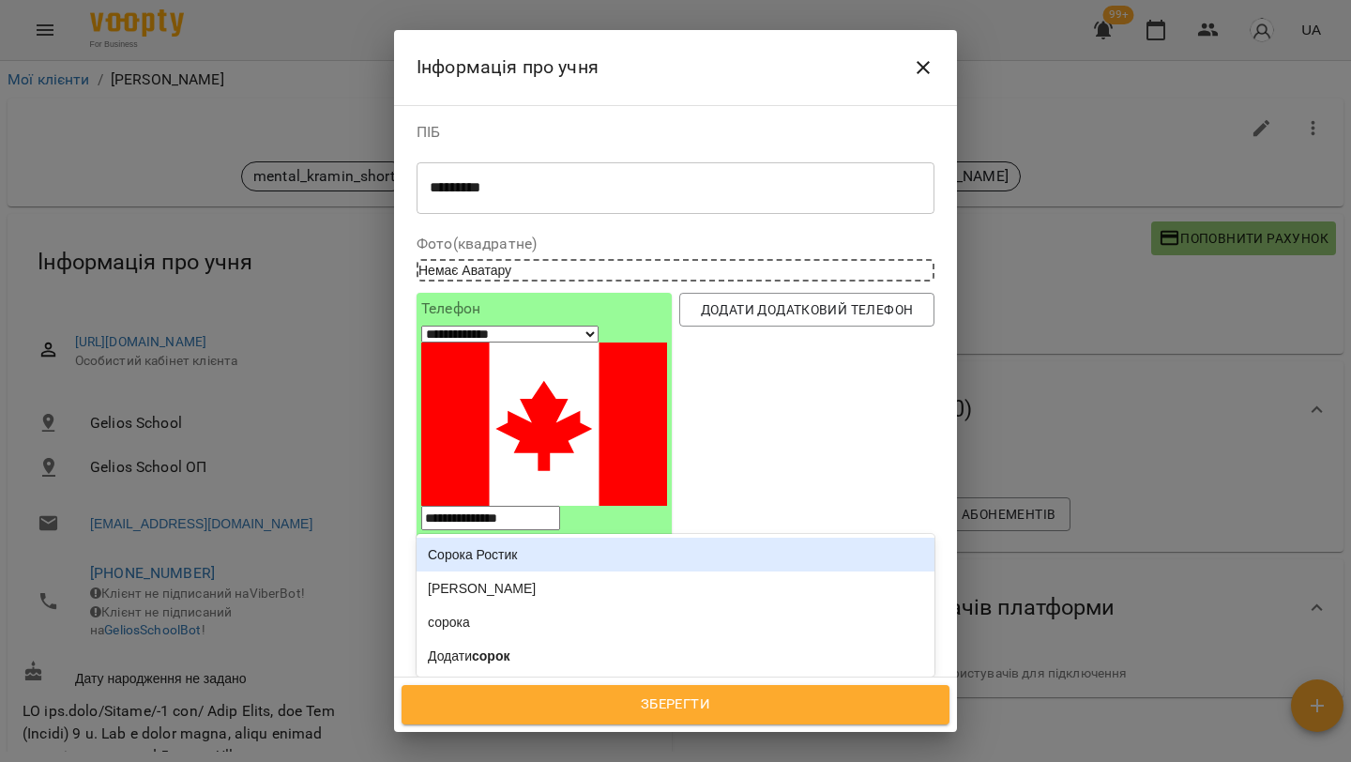
type input "******"
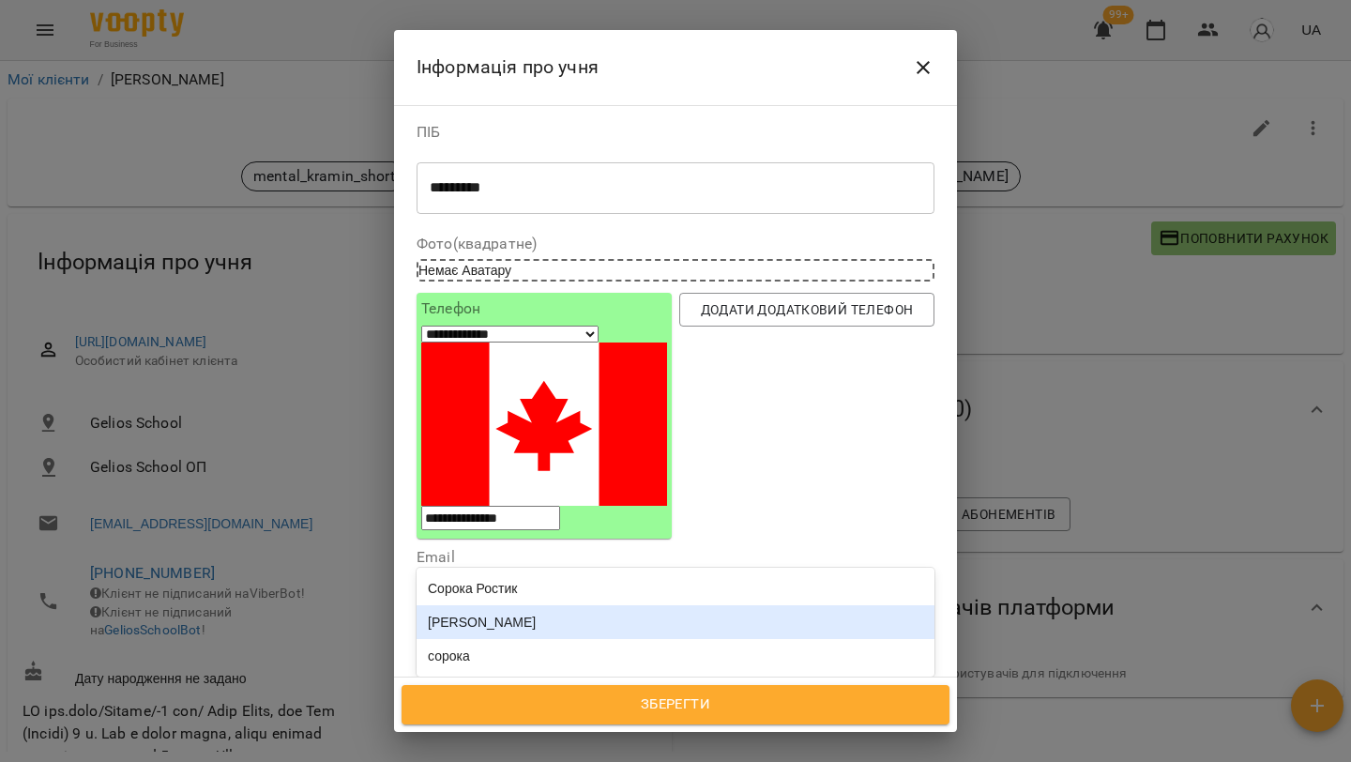
click at [717, 605] on div "[PERSON_NAME]" at bounding box center [675, 622] width 518 height 34
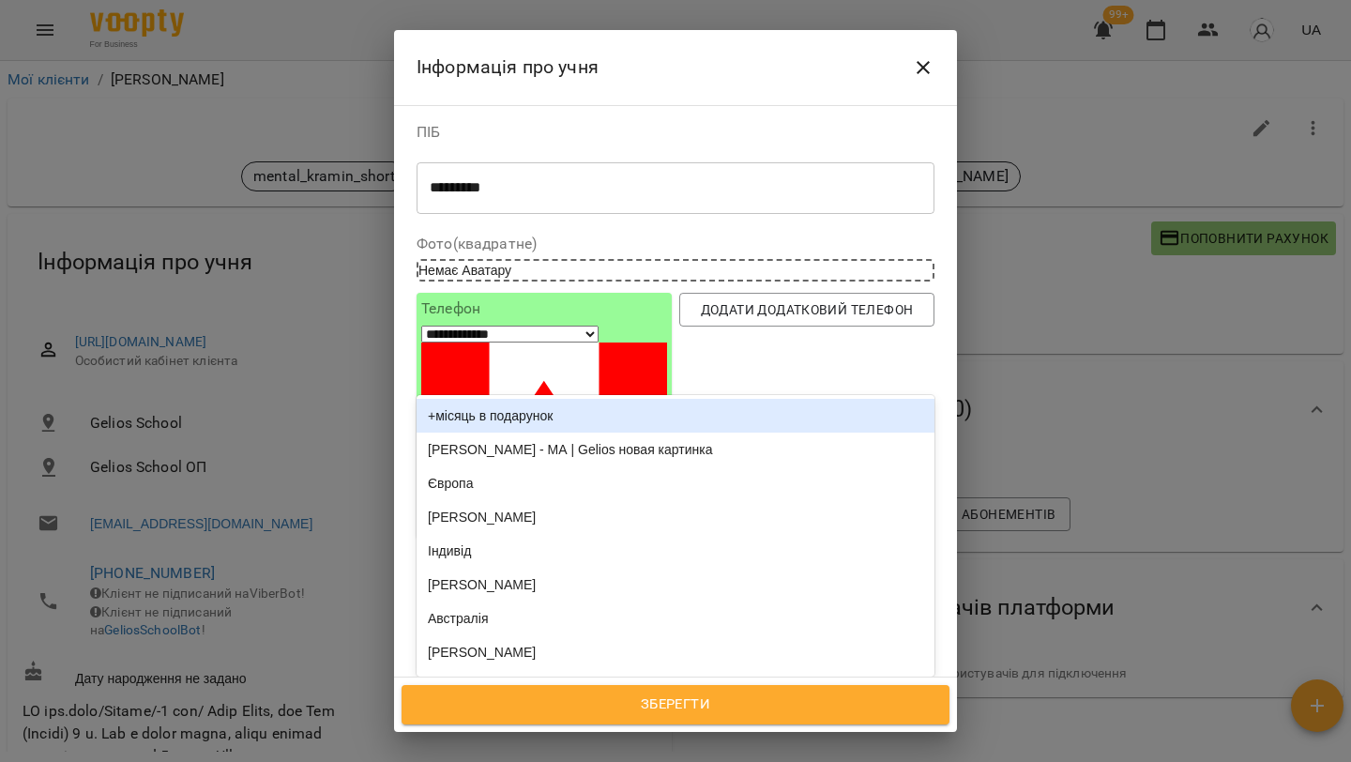
type input "**"
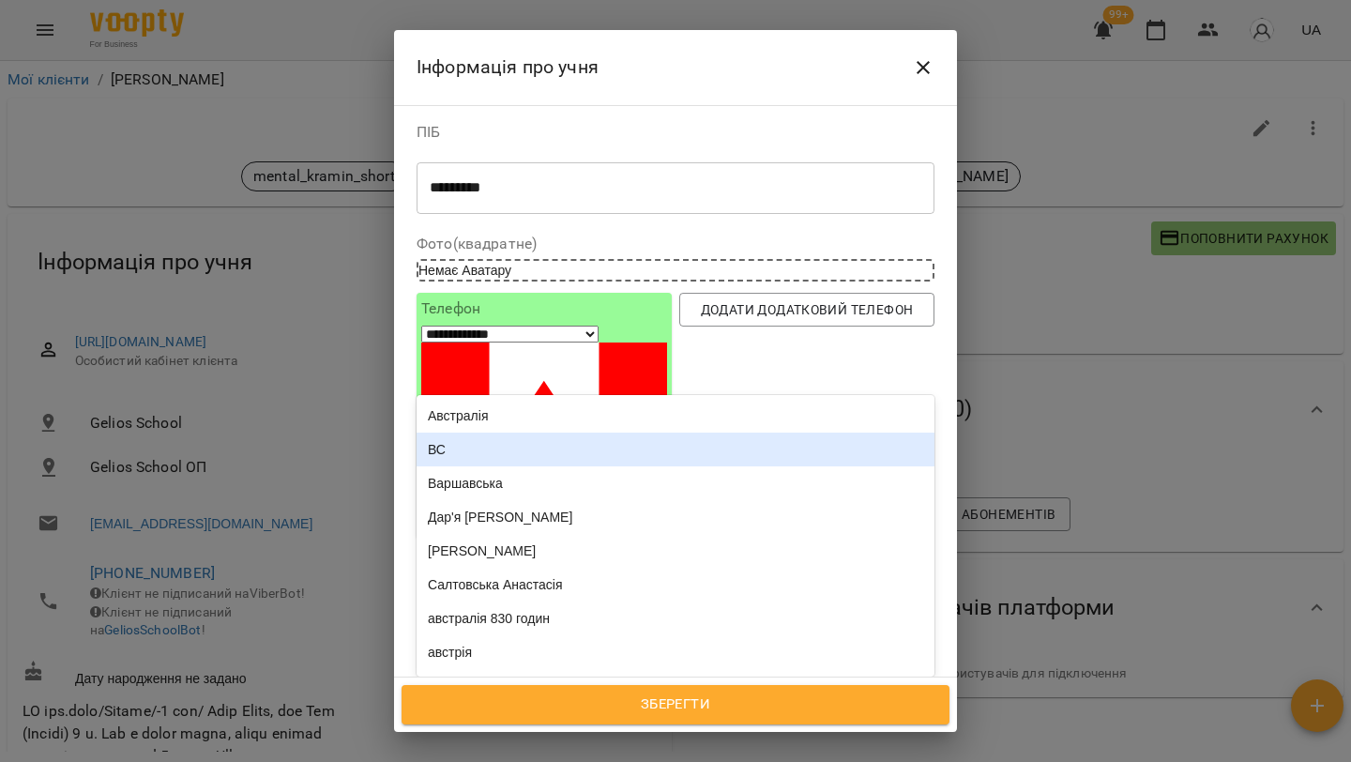
click at [656, 432] on div "ВС" at bounding box center [675, 449] width 518 height 34
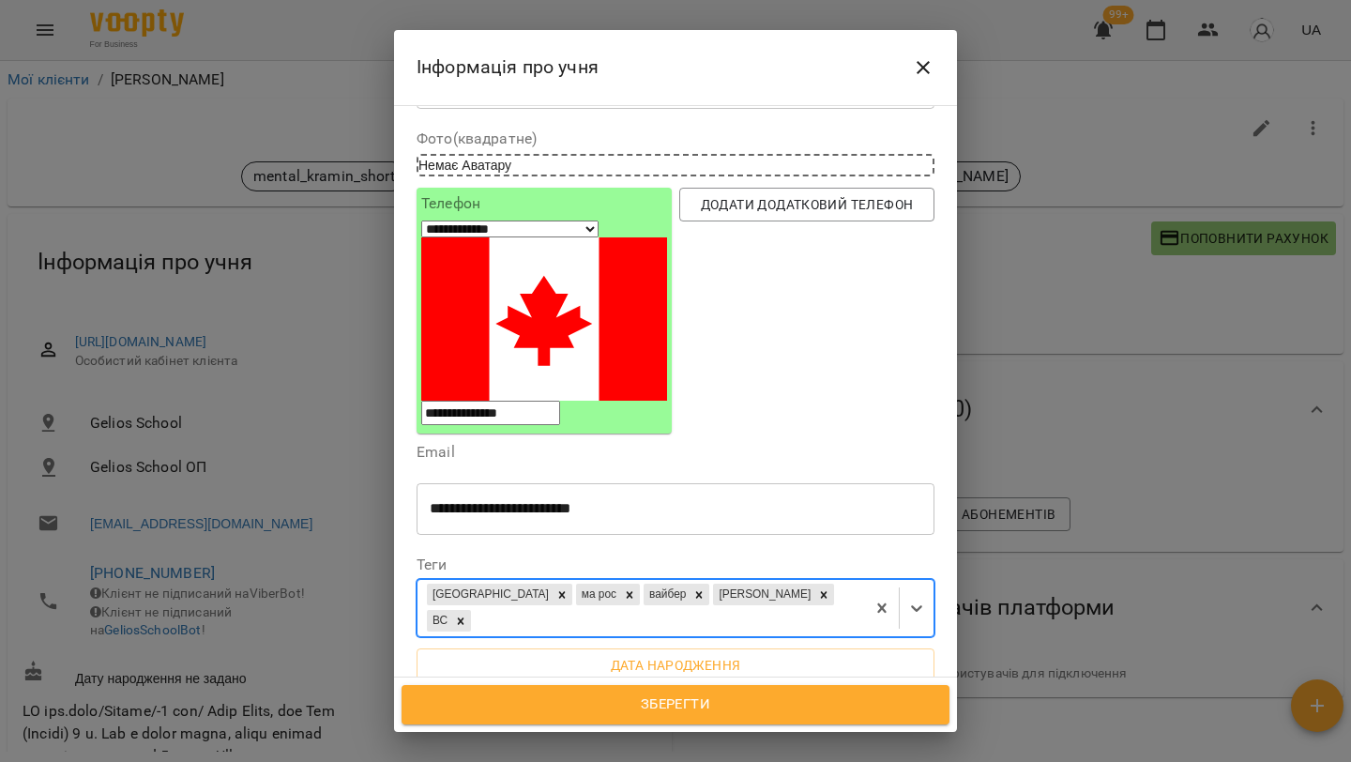
scroll to position [196, 0]
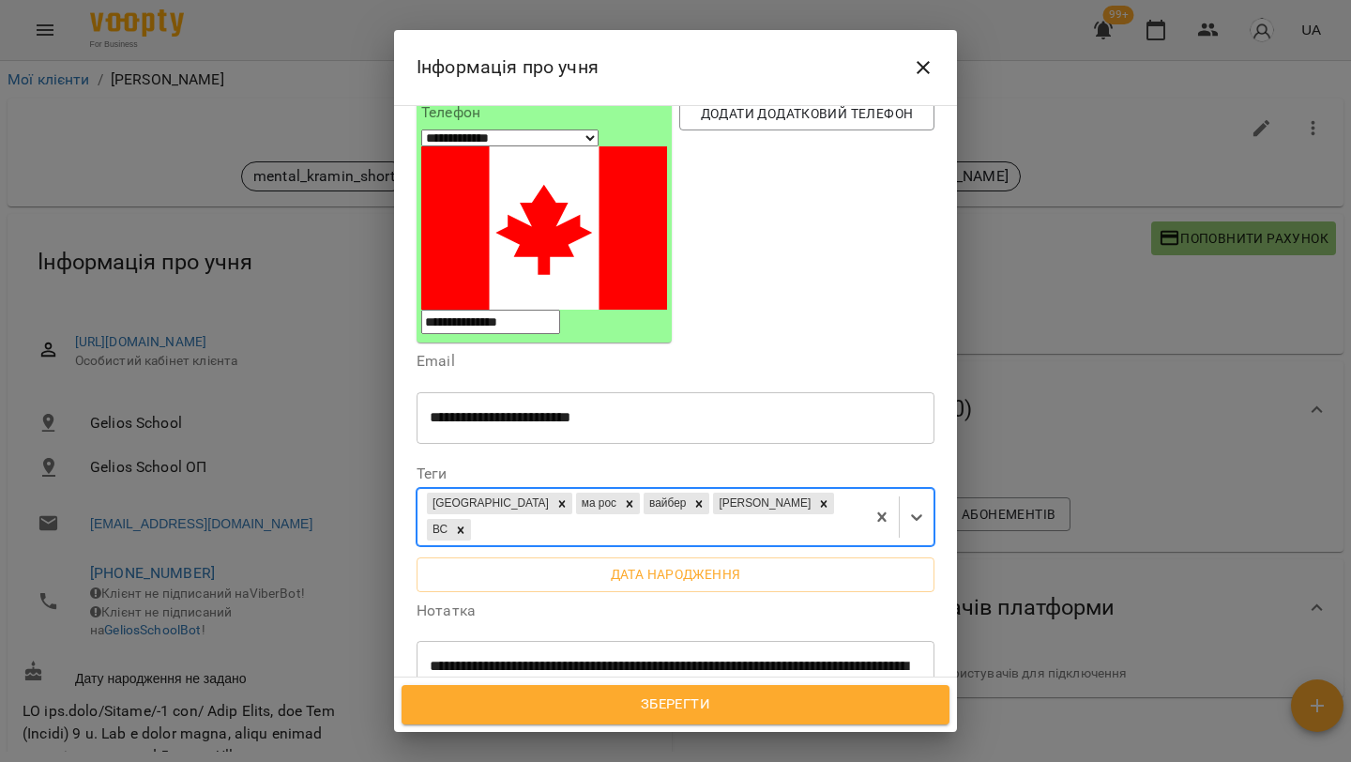
click at [697, 703] on span "Зберегти" at bounding box center [675, 704] width 507 height 24
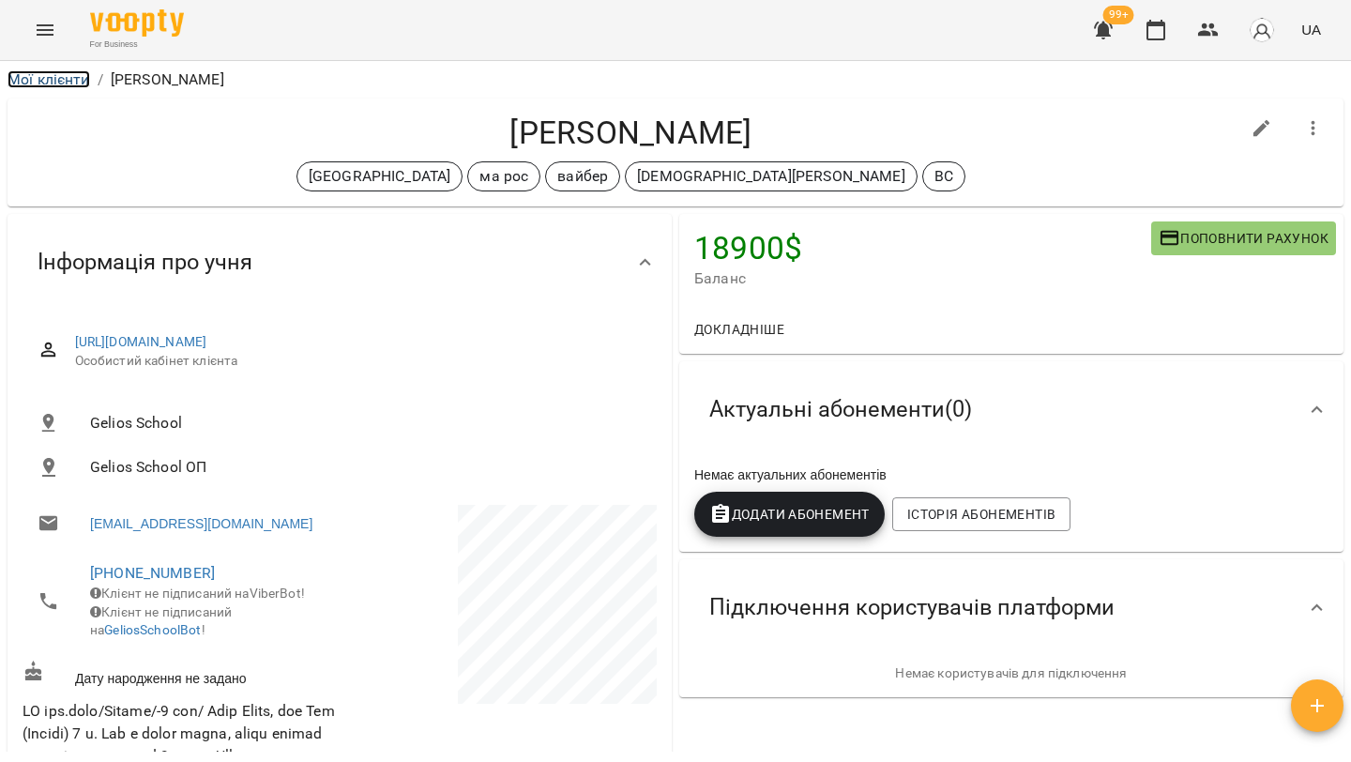
click at [53, 79] on link "Мої клієнти" at bounding box center [49, 79] width 83 height 18
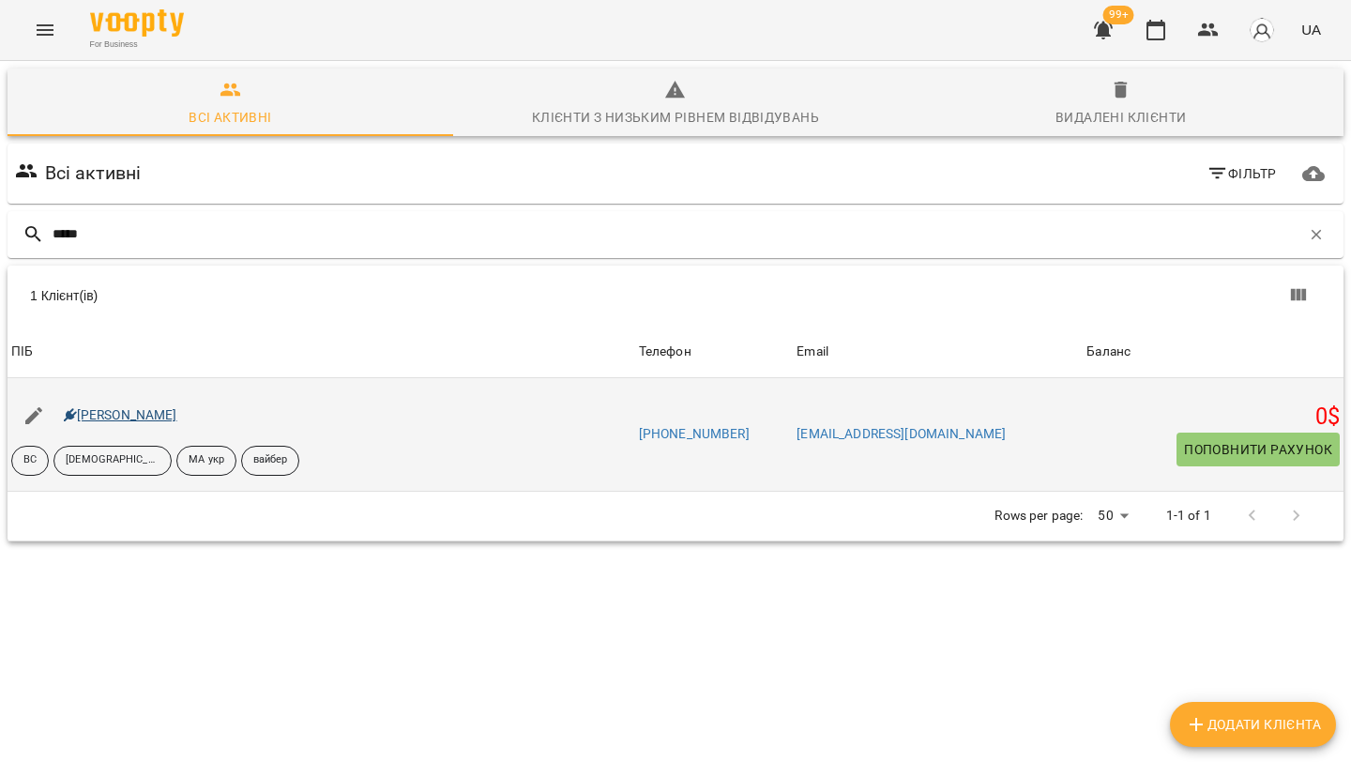
type input "*****"
click at [115, 416] on link "Макар Савка" at bounding box center [120, 414] width 113 height 15
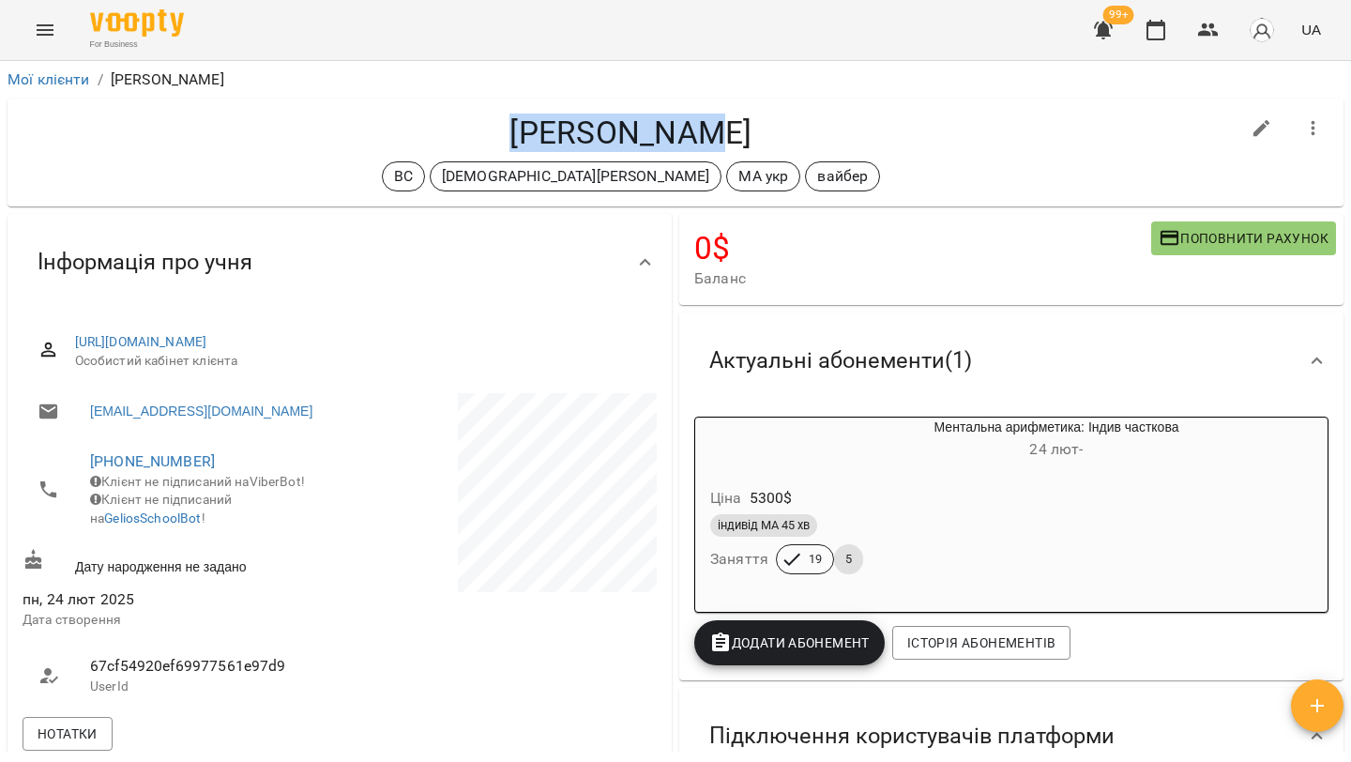
drag, startPoint x: 745, startPoint y: 127, endPoint x: 460, endPoint y: 110, distance: 285.6
click at [460, 111] on div "Макар Савка ВС Сорока Христина МА укр вайбер" at bounding box center [676, 152] width 1336 height 108
copy h4 "[PERSON_NAME]"
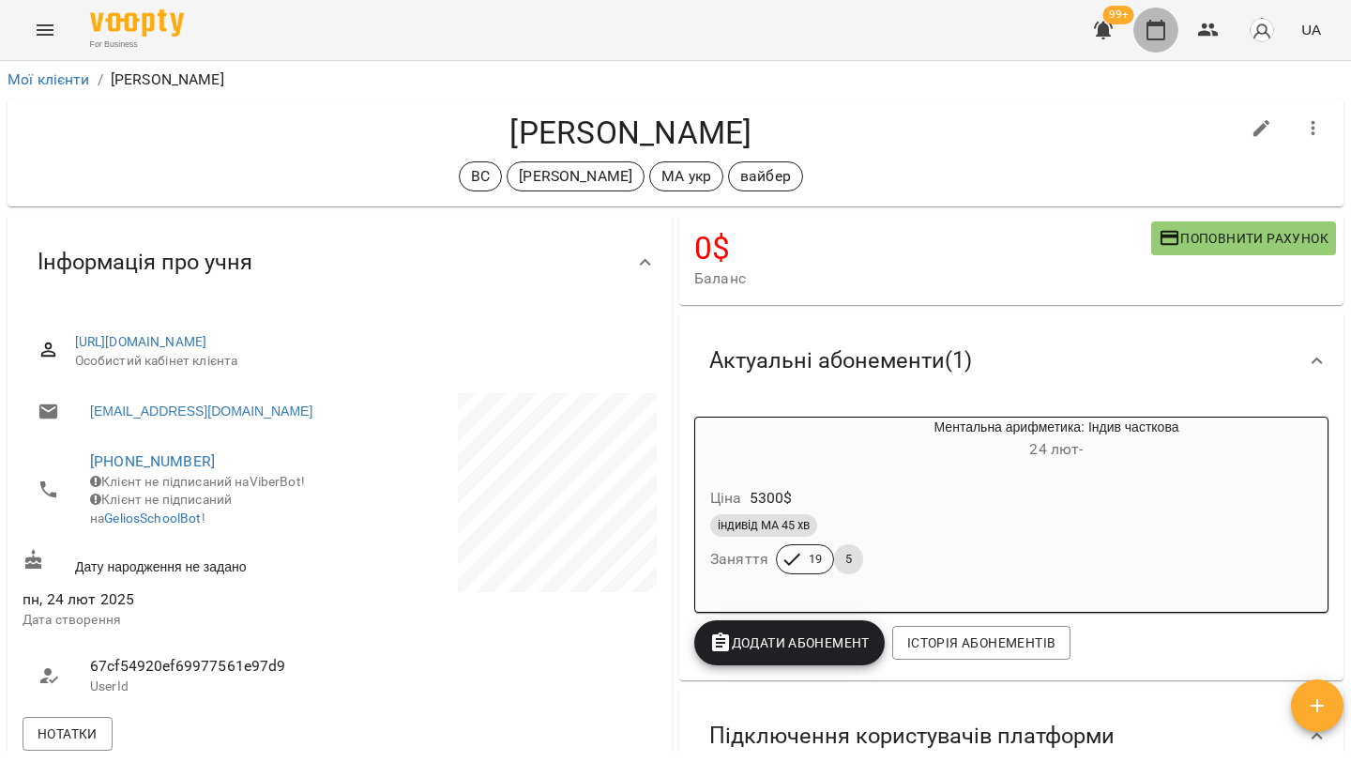
click at [1160, 31] on icon "button" at bounding box center [1155, 30] width 23 height 23
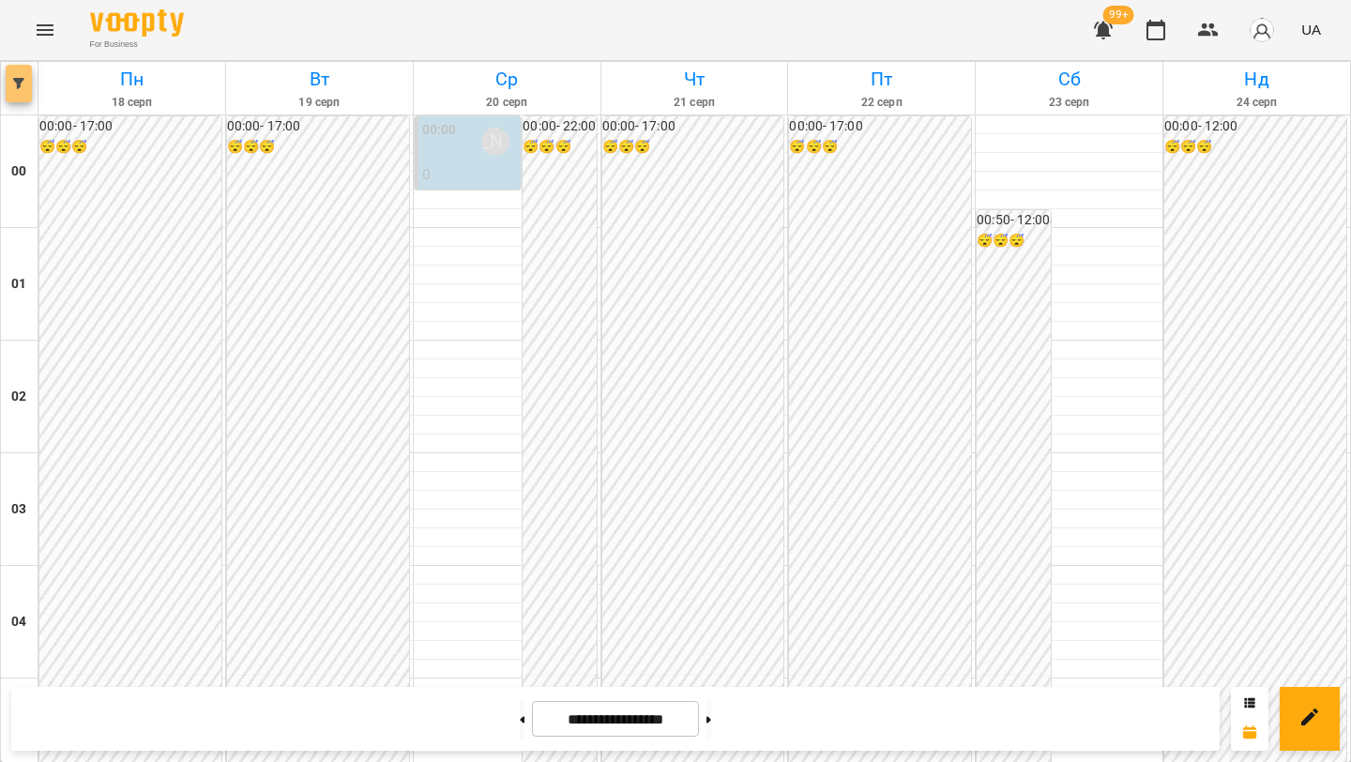
click at [18, 85] on icon "button" at bounding box center [18, 83] width 11 height 11
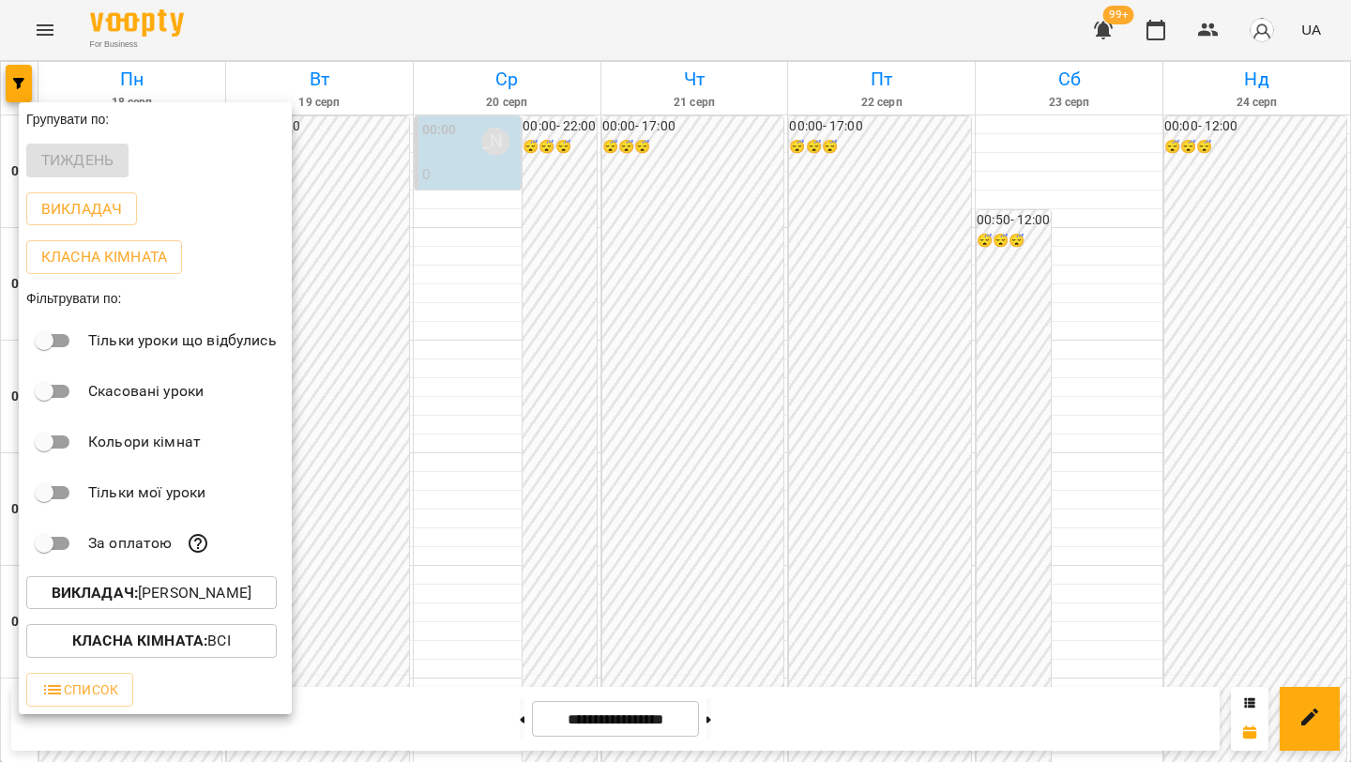
click at [507, 336] on div at bounding box center [675, 381] width 1351 height 762
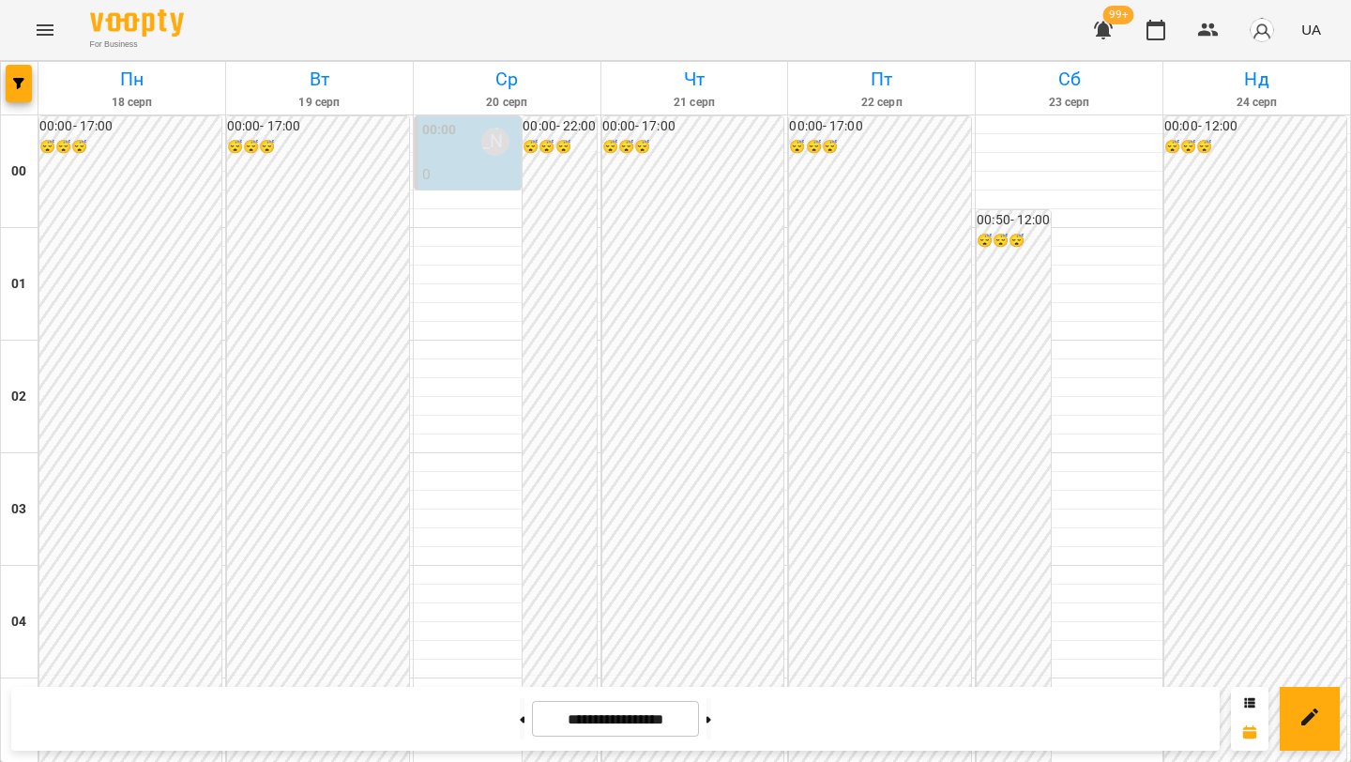
scroll to position [1888, 0]
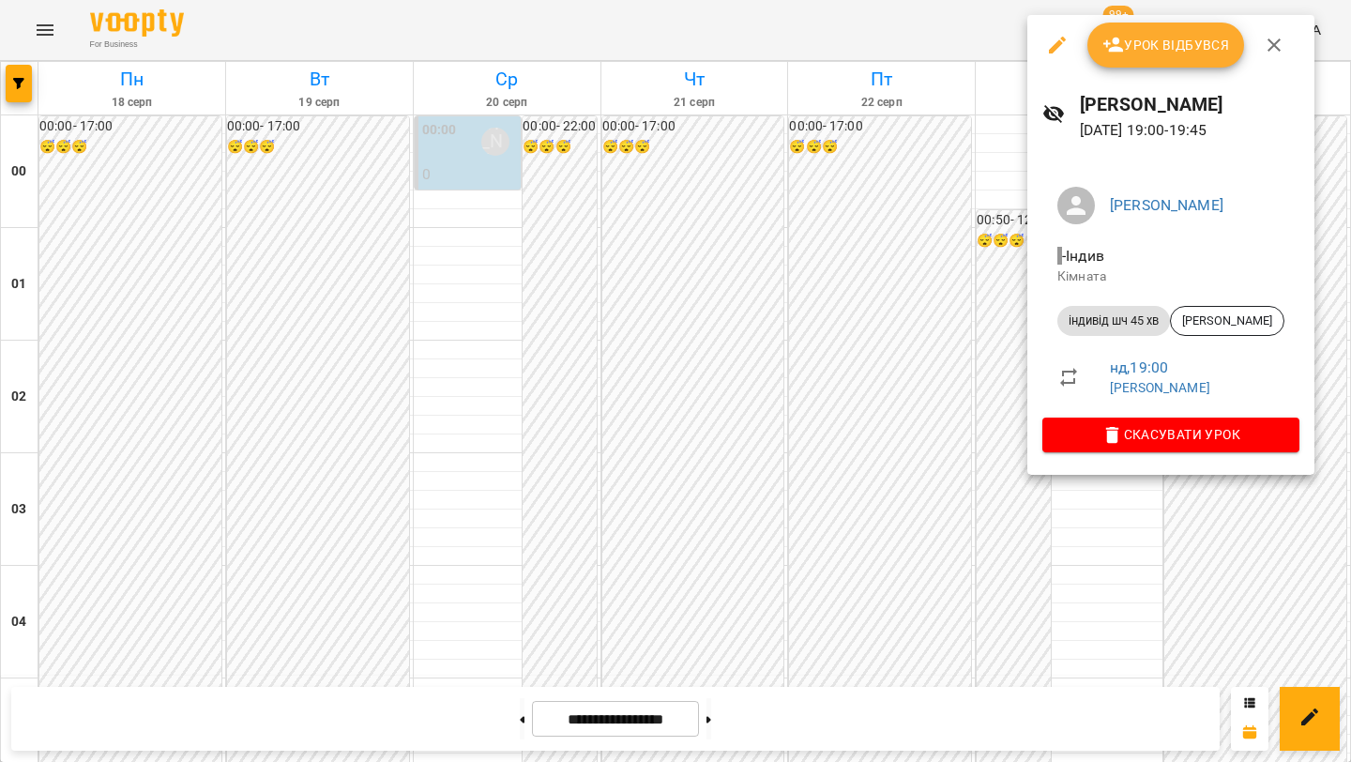
click at [905, 410] on div at bounding box center [675, 381] width 1351 height 762
